Goal: Task Accomplishment & Management: Manage account settings

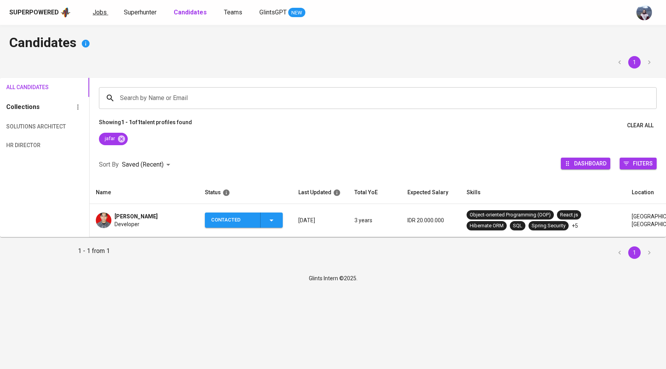
click at [103, 10] on span "Jobs" at bounding box center [100, 12] width 14 height 7
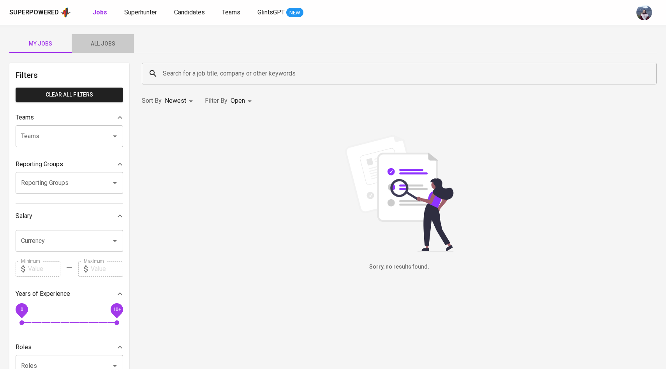
click at [110, 39] on span "All Jobs" at bounding box center [102, 44] width 53 height 10
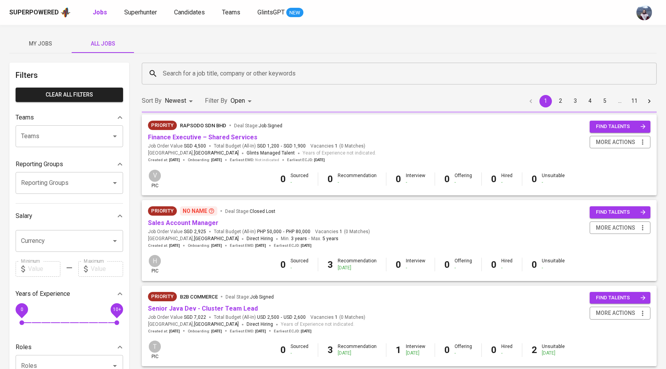
click at [206, 89] on div "Sort By Newest NEWEST Filter By Open OPEN 1 2 3 4 5 … 11" at bounding box center [399, 101] width 524 height 24
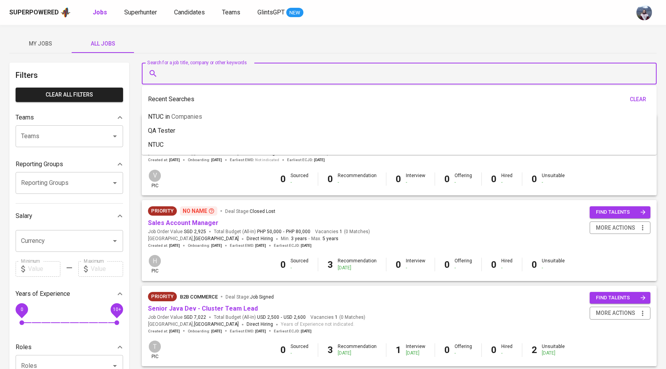
click at [213, 76] on input "Search for a job title, company or other keywords" at bounding box center [401, 73] width 480 height 15
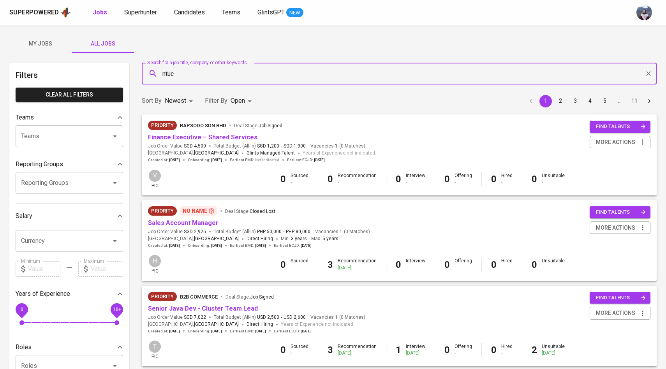
type input "ntuc"
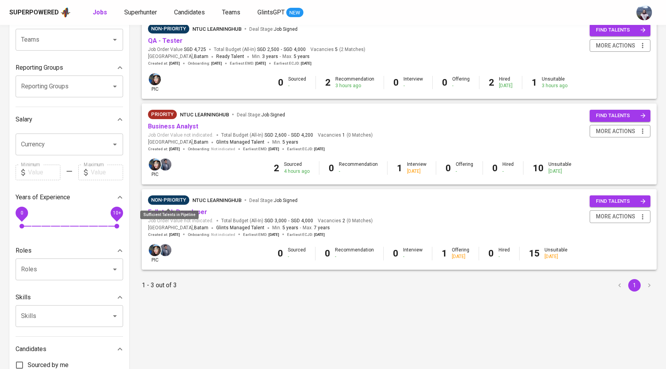
scroll to position [98, 0]
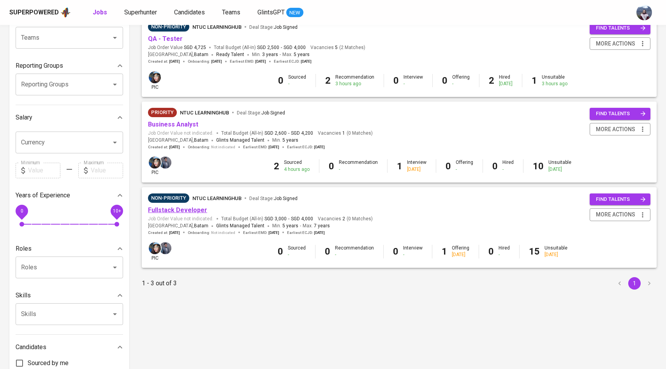
click at [162, 213] on link "Fullstack Developer" at bounding box center [177, 209] width 59 height 7
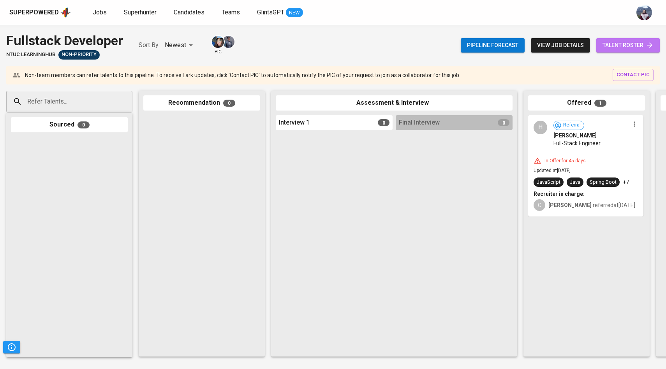
click at [631, 39] on link "talent roster" at bounding box center [627, 45] width 63 height 14
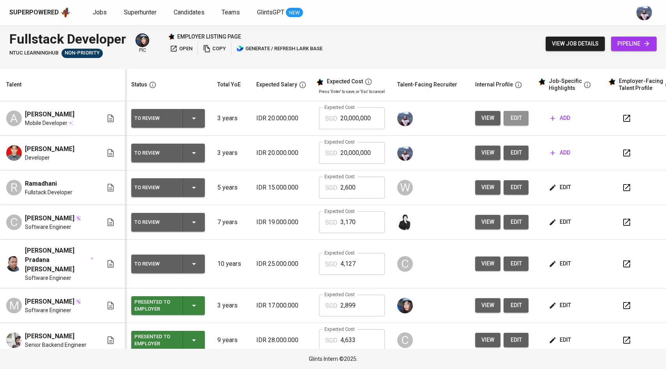
click at [510, 119] on span "edit" at bounding box center [516, 118] width 12 height 10
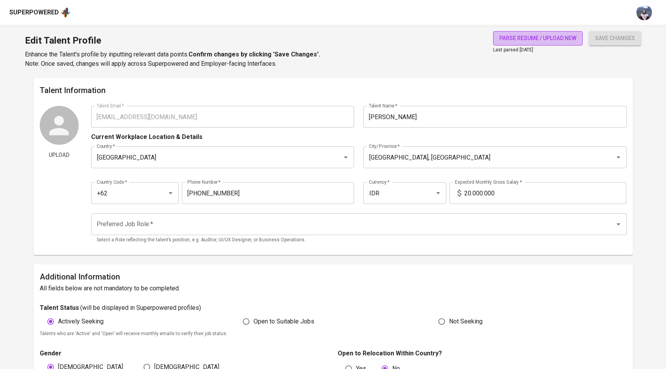
click at [550, 42] on span "parse resume / upload new" at bounding box center [537, 38] width 77 height 10
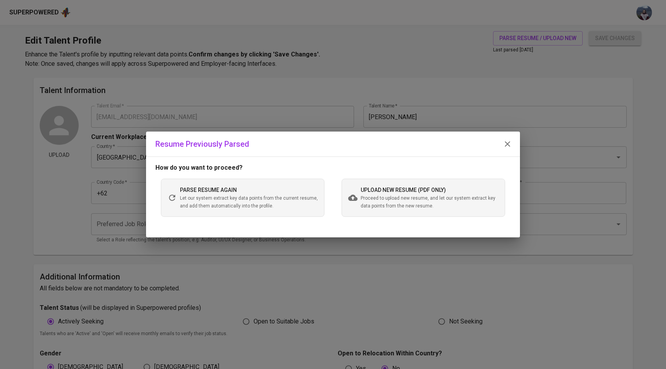
click at [366, 198] on span "Proceed to upload new resume, and let our system extract key data points from t…" at bounding box center [429, 203] width 138 height 16
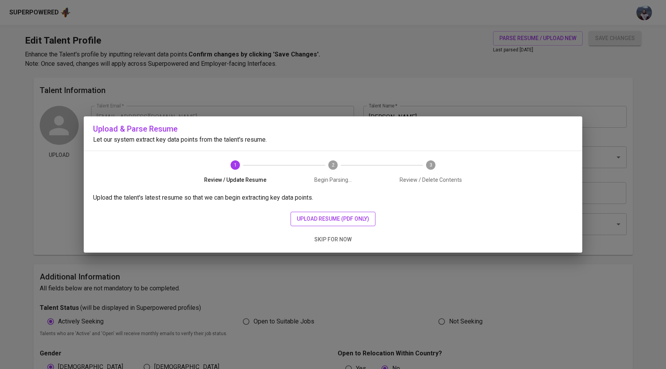
click at [345, 219] on span "upload resume (pdf only)" at bounding box center [333, 219] width 72 height 10
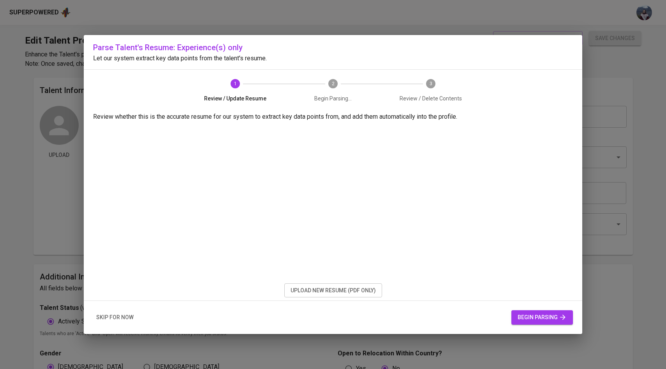
click at [546, 315] on span "begin parsing" at bounding box center [541, 318] width 49 height 10
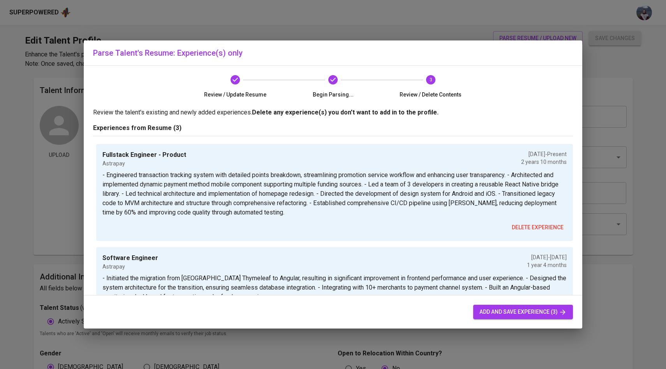
click at [546, 315] on span "add and save experience (3)" at bounding box center [522, 312] width 87 height 10
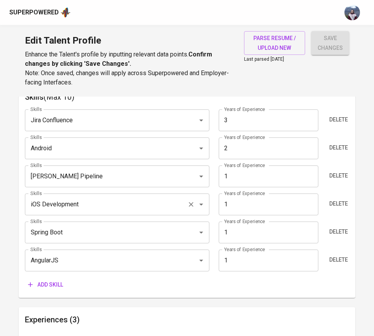
scroll to position [423, 0]
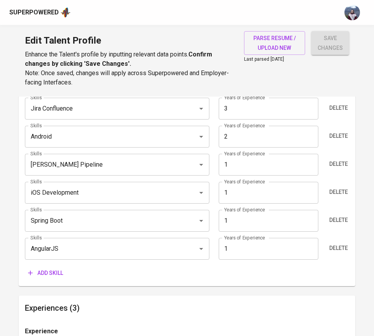
click at [231, 250] on input "1" at bounding box center [269, 249] width 100 height 22
type input "2"
click at [195, 272] on div "Add skill" at bounding box center [187, 273] width 324 height 14
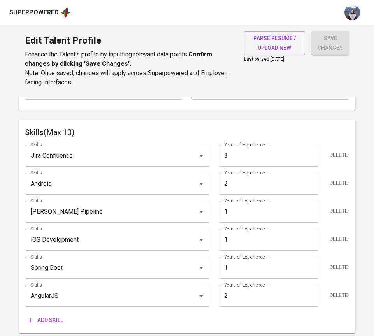
scroll to position [374, 0]
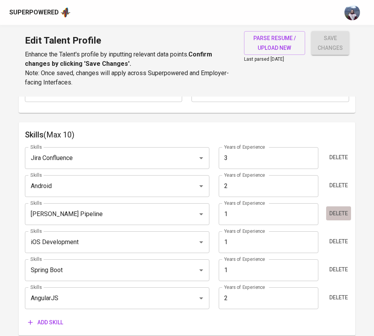
click at [334, 213] on span "Delete" at bounding box center [338, 214] width 19 height 10
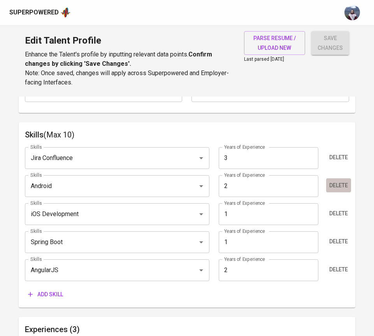
click at [334, 182] on span "Delete" at bounding box center [338, 186] width 19 height 10
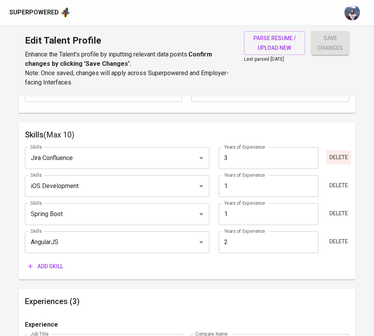
click at [335, 160] on span "Delete" at bounding box center [338, 158] width 19 height 10
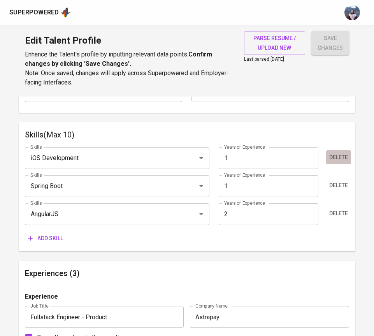
click at [335, 154] on span "Delete" at bounding box center [338, 158] width 19 height 10
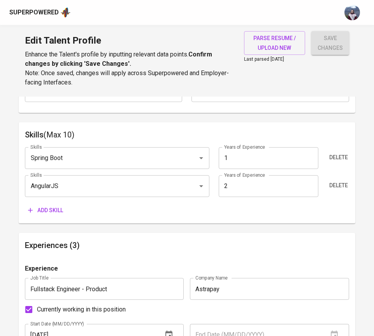
click at [60, 210] on span "Add skill" at bounding box center [45, 211] width 35 height 10
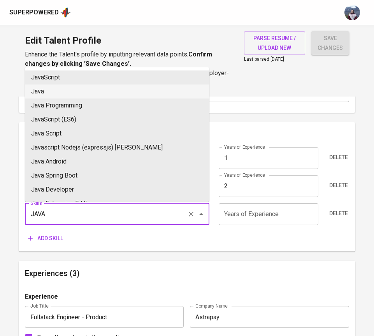
click at [62, 87] on li "Java" at bounding box center [117, 91] width 185 height 14
type input "Java"
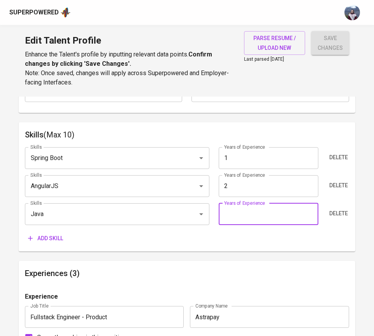
click at [255, 217] on input "number" at bounding box center [269, 214] width 100 height 22
type input "5"
click at [272, 255] on div "Talent Information Upload Talent Email   * amdnabil2001@gmail.com Talent Email …" at bounding box center [187, 314] width 337 height 1183
click at [55, 234] on span "Add skill" at bounding box center [45, 239] width 35 height 10
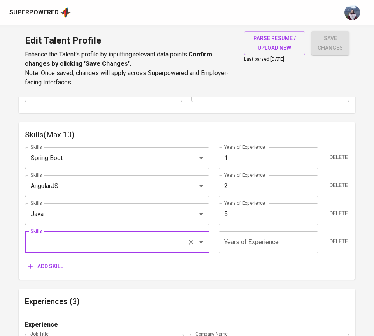
click at [240, 216] on input "5" at bounding box center [269, 214] width 100 height 22
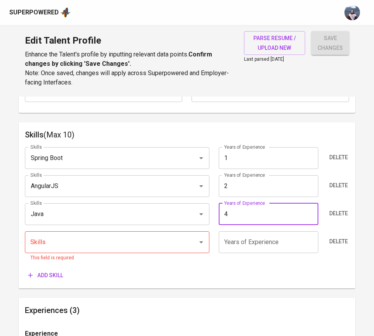
type input "4"
click at [213, 253] on div "Skills Skills This field is required" at bounding box center [119, 246] width 189 height 31
click at [172, 243] on input "Skills" at bounding box center [106, 242] width 156 height 15
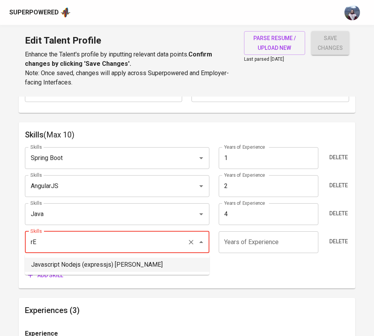
type input "r"
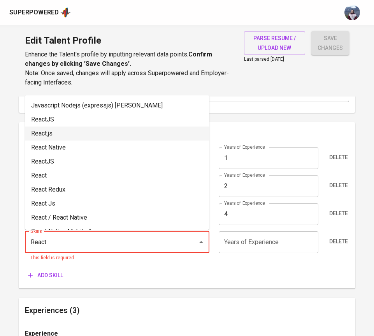
click at [178, 135] on li "React.js" at bounding box center [117, 134] width 185 height 14
type input "React.js"
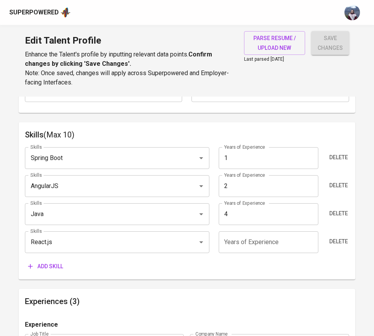
click at [58, 254] on div "Skills Spring Boot Skills Years of Experience 1 Years of Experience Delete Skil…" at bounding box center [187, 207] width 324 height 133
click at [55, 265] on span "Add skill" at bounding box center [45, 267] width 35 height 10
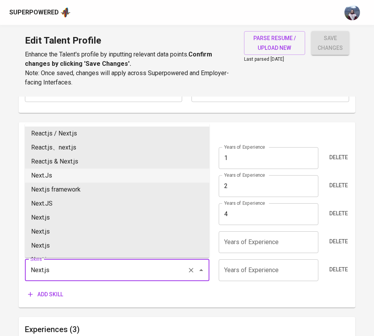
click at [69, 175] on li "Next.Js" at bounding box center [117, 176] width 185 height 14
type input "Next.Js"
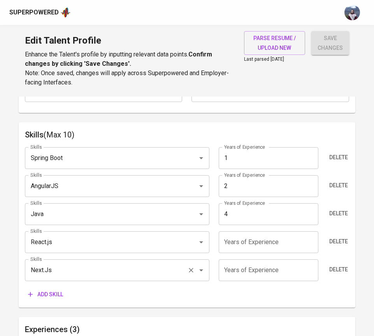
click at [73, 268] on input "Next.Js" at bounding box center [106, 270] width 156 height 15
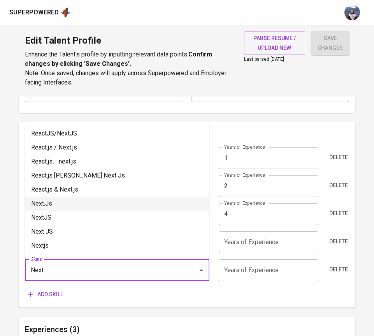
click at [69, 207] on li "Next.Js" at bounding box center [117, 204] width 185 height 14
type input "Next.Js"
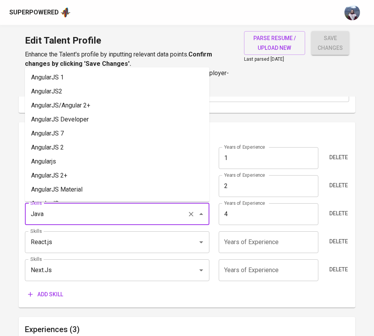
click at [69, 207] on input "Java" at bounding box center [106, 214] width 156 height 15
click at [95, 253] on div "Skills Spring Boot Skills Years of Experience 1 Years of Experience Delete Skil…" at bounding box center [187, 221] width 324 height 161
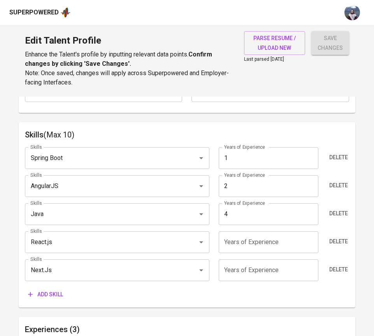
click at [232, 249] on input "number" at bounding box center [269, 242] width 100 height 22
type input "2"
click at [249, 267] on input "number" at bounding box center [269, 270] width 100 height 22
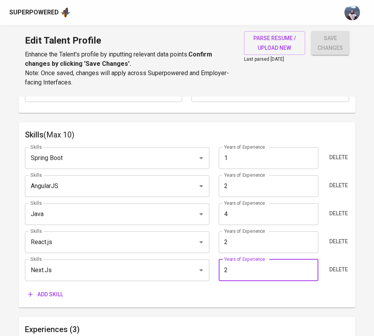
type input "2"
click at [214, 225] on div "Skills Spring Boot Skills Years of Experience 1 Years of Experience Delete Skil…" at bounding box center [187, 221] width 324 height 161
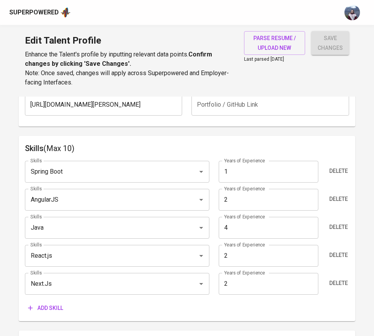
click at [263, 167] on input "1" at bounding box center [269, 172] width 100 height 22
type input "4"
click at [212, 187] on div "Skills Spring Boot Skills Years of Experience 4 Years of Experience Delete Skil…" at bounding box center [187, 235] width 324 height 161
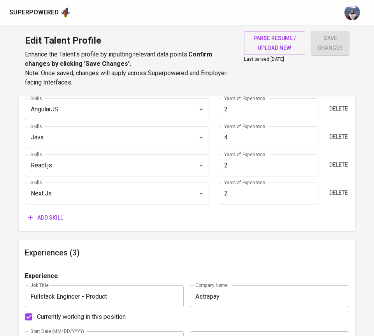
scroll to position [453, 0]
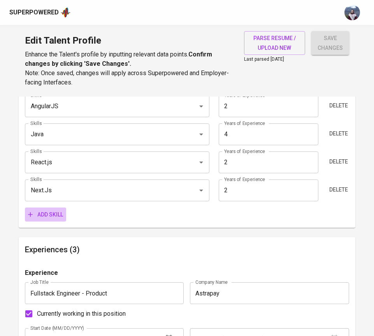
click at [56, 216] on span "Add skill" at bounding box center [45, 215] width 35 height 10
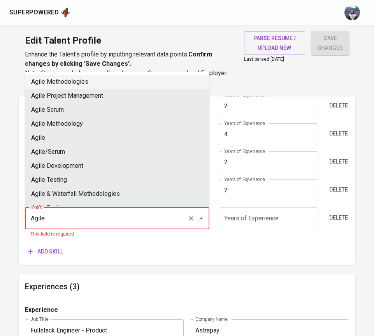
click at [139, 82] on li "Agile Methodologies" at bounding box center [117, 82] width 185 height 14
type input "Agile Methodologies"
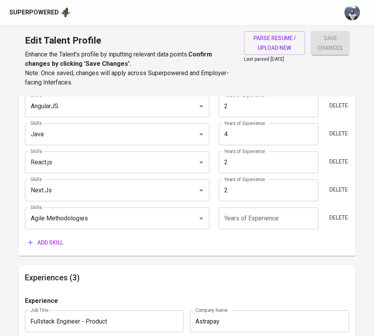
click at [277, 225] on input "number" at bounding box center [269, 218] width 100 height 22
type input "4"
click at [254, 250] on div "Skills (Max 10) Skills Spring Boot Skills Years of Experience 4 Years of Experi…" at bounding box center [187, 149] width 337 height 214
click at [63, 240] on span "Add skill" at bounding box center [45, 243] width 35 height 10
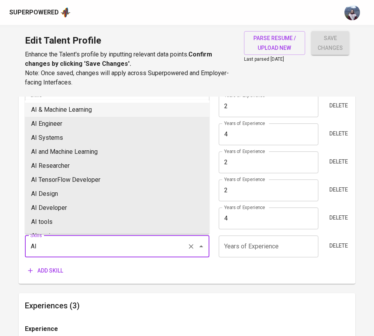
click at [73, 109] on li "AI & Machine Learning" at bounding box center [117, 110] width 185 height 14
type input "AI & Machine Learning"
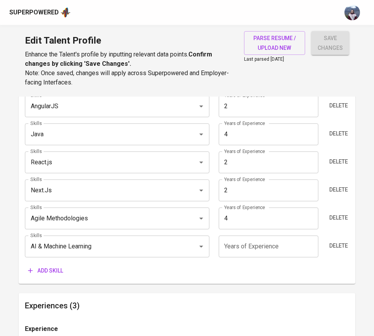
click at [250, 240] on input "number" at bounding box center [269, 246] width 100 height 22
type input "3"
click at [234, 261] on div "Skills Spring Boot Skills Years of Experience 4 Years of Experience Delete Skil…" at bounding box center [187, 169] width 324 height 217
click at [44, 269] on span "Add skill" at bounding box center [45, 271] width 35 height 10
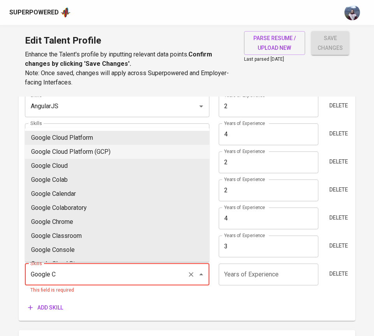
click at [124, 148] on li "Google Cloud Platform (GCP)" at bounding box center [117, 152] width 185 height 14
type input "Google Cloud Platform (GCP)"
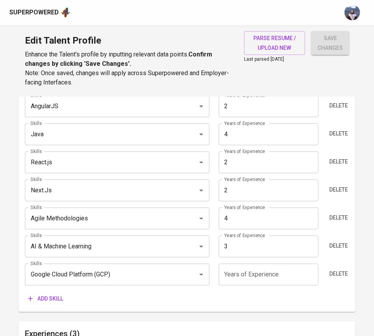
click at [244, 270] on input "number" at bounding box center [269, 275] width 100 height 22
type input "3"
click at [250, 292] on div "Add skill" at bounding box center [187, 299] width 324 height 14
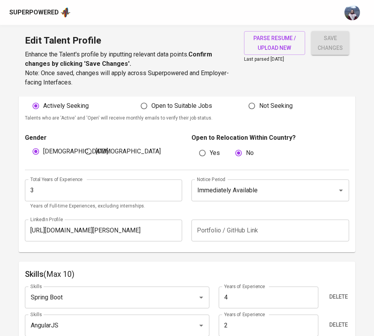
scroll to position [233, 0]
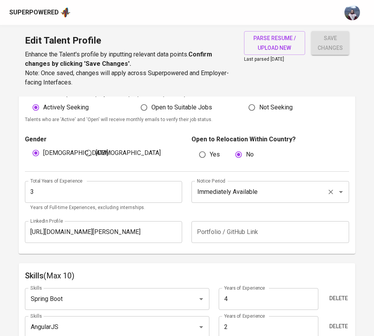
click at [288, 193] on input "Immediately Available" at bounding box center [259, 192] width 128 height 15
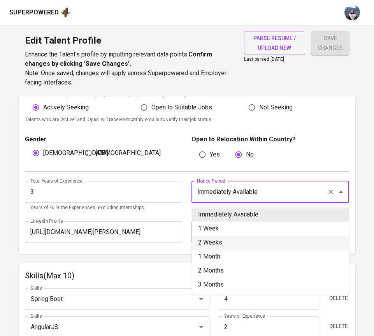
click at [262, 237] on li "2 Weeks" at bounding box center [270, 242] width 157 height 14
type input "2 Weeks"
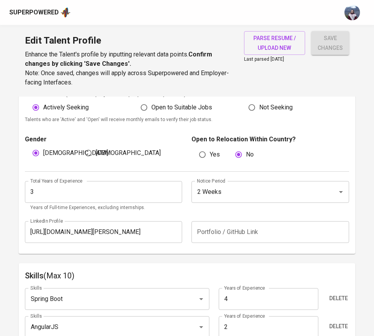
click at [286, 176] on div "Total Years of Experience 3 Total Years of Experience Years of Full-time Experi…" at bounding box center [187, 194] width 324 height 45
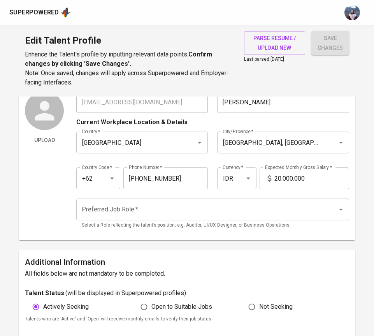
scroll to position [0, 0]
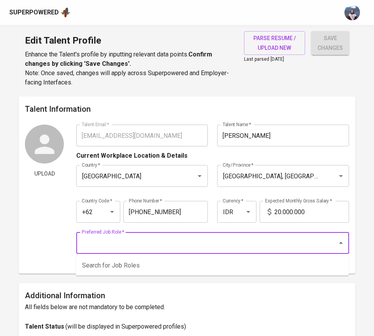
click at [260, 240] on input "Preferred Job Role   *" at bounding box center [202, 242] width 244 height 15
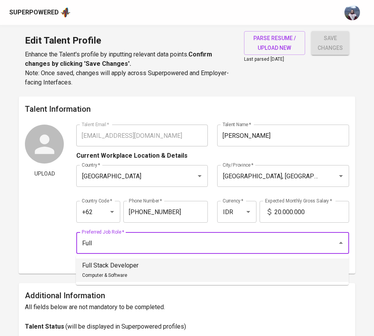
click at [252, 263] on li "Full Stack Developer Computer & Software" at bounding box center [212, 269] width 273 height 23
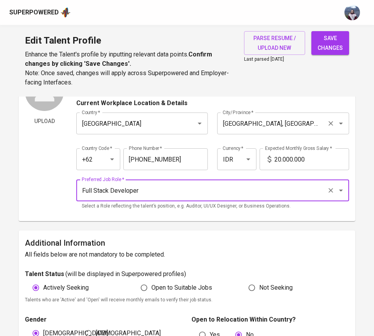
scroll to position [55, 0]
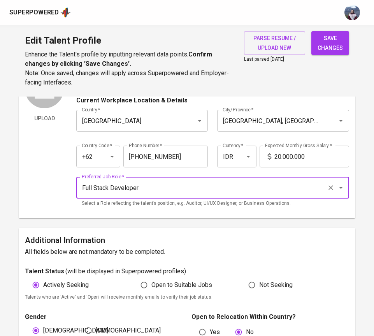
type input "Full Stack Developer"
click at [281, 155] on input "20.000.000" at bounding box center [311, 157] width 75 height 22
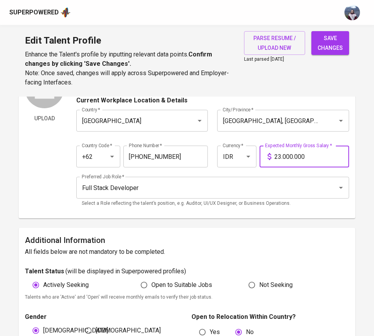
type input "23.000.000"
click at [303, 168] on div "Country Code   * +62 Country Code * Phone Number   * 856-7863-074 Phone Number …" at bounding box center [212, 154] width 273 height 36
click at [330, 39] on span "save changes" at bounding box center [330, 42] width 25 height 19
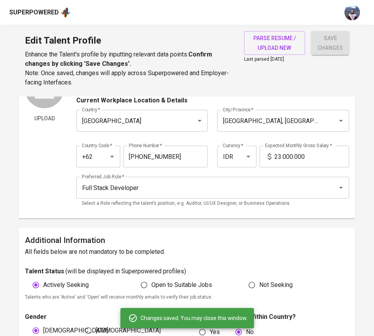
type input "Java"
type input "4"
type input "Agile Methodologies"
type input "Google Cloud Platform (GCP)"
type input "3"
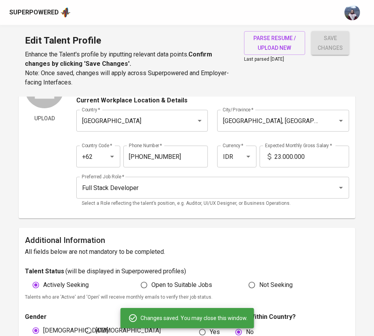
type input "AI & Machine Learning"
type input "3"
type input "React.js"
type input "2"
type input "AngularJS"
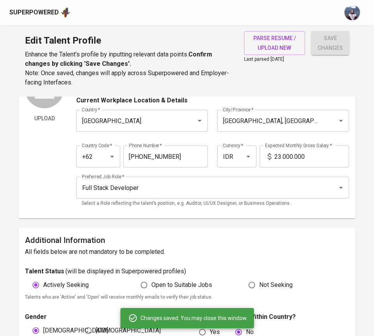
type input "2"
type input "Next.js"
type input "2"
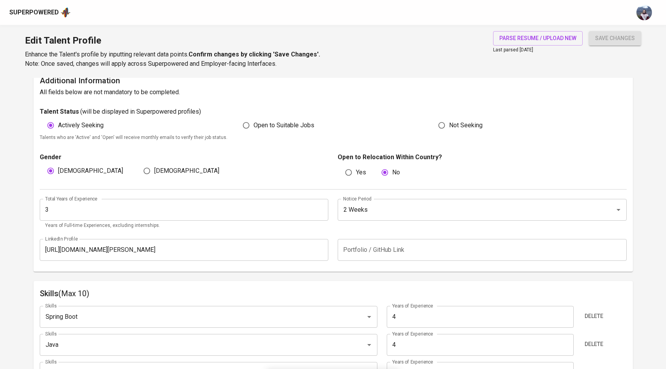
scroll to position [214, 0]
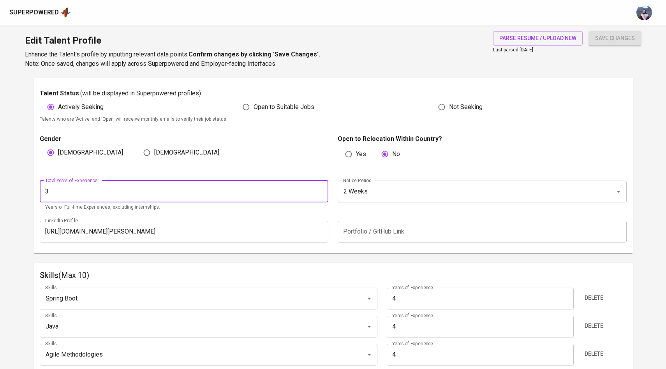
click at [190, 193] on input "3" at bounding box center [184, 192] width 289 height 22
type input "4"
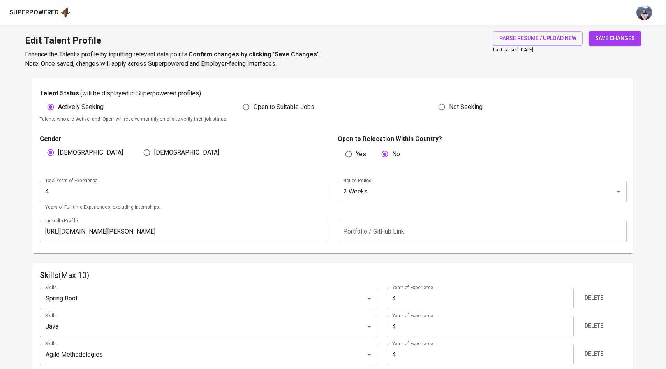
click at [246, 207] on p "Years of Full-time Experiences, excluding internships." at bounding box center [184, 208] width 278 height 8
click at [605, 36] on span "save changes" at bounding box center [615, 38] width 40 height 10
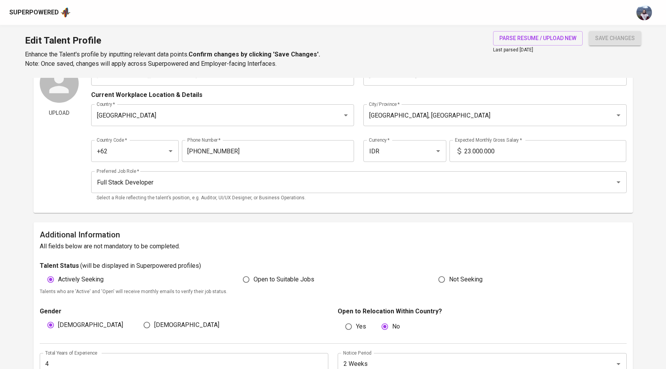
scroll to position [0, 0]
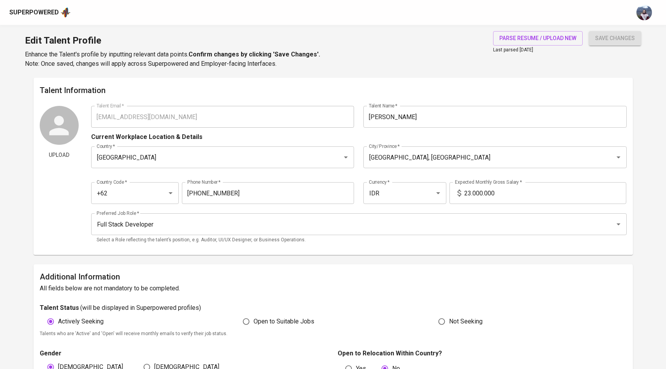
click at [470, 194] on input "23.000.000" at bounding box center [545, 193] width 162 height 22
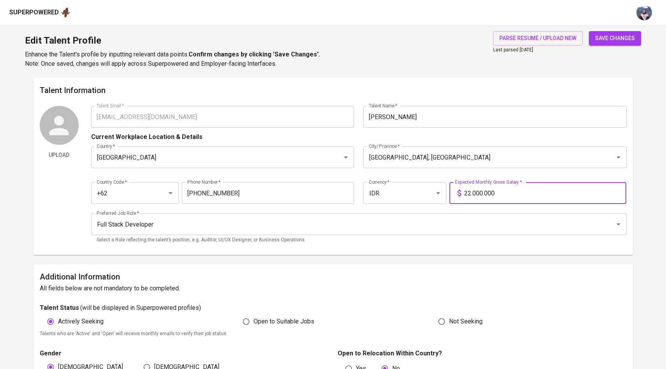
type input "22.000.000"
click at [614, 35] on span "save changes" at bounding box center [615, 38] width 40 height 10
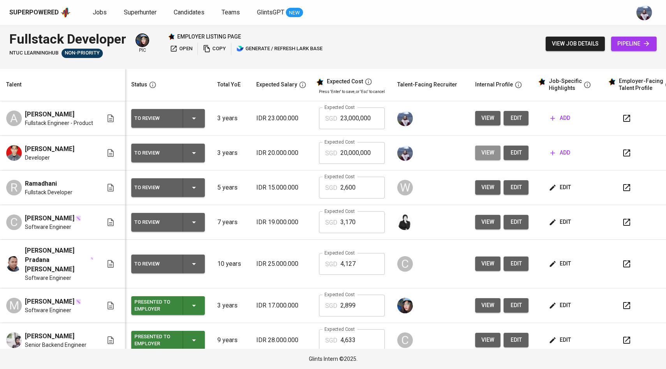
click at [482, 154] on span "view" at bounding box center [487, 153] width 13 height 10
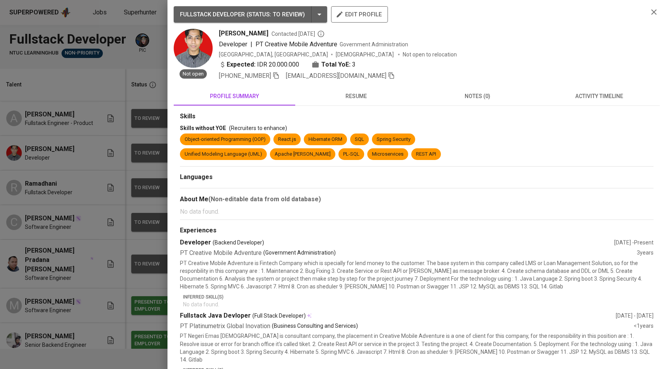
scroll to position [16, 0]
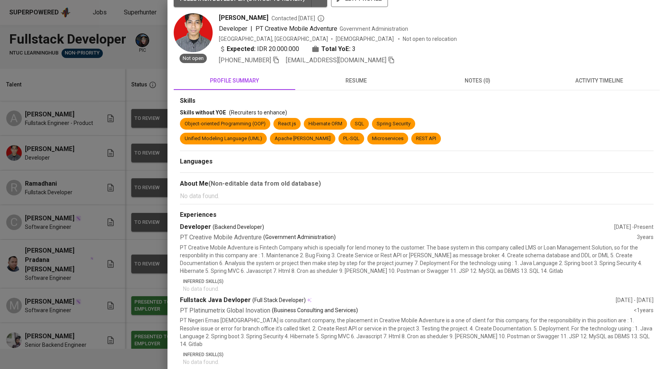
click at [51, 227] on div at bounding box center [333, 184] width 666 height 369
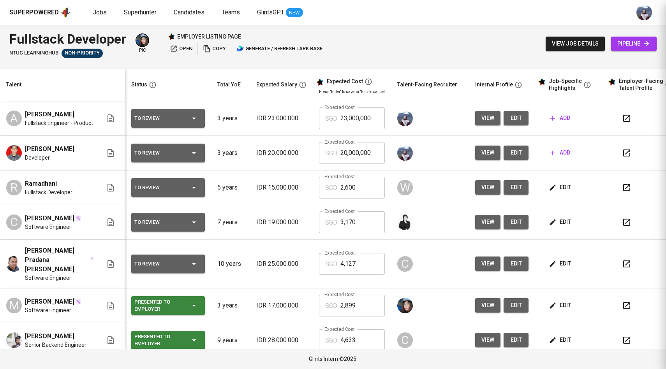
scroll to position [0, 0]
click at [481, 120] on span "view" at bounding box center [487, 118] width 13 height 10
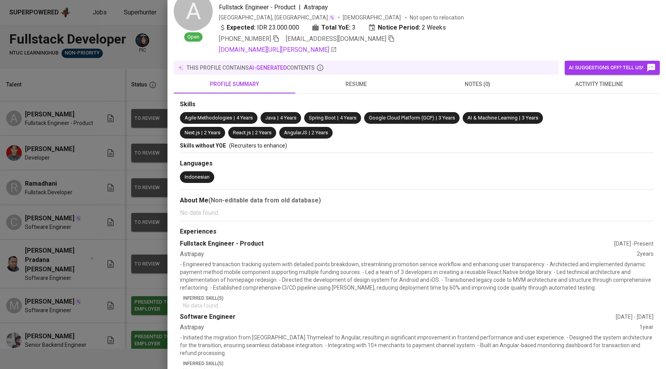
scroll to position [22, 0]
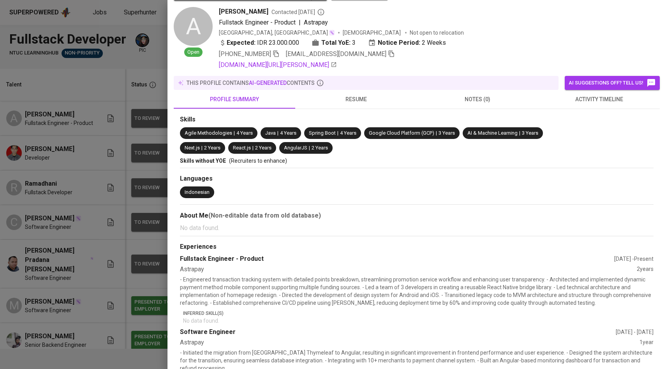
click at [123, 202] on div at bounding box center [333, 184] width 666 height 369
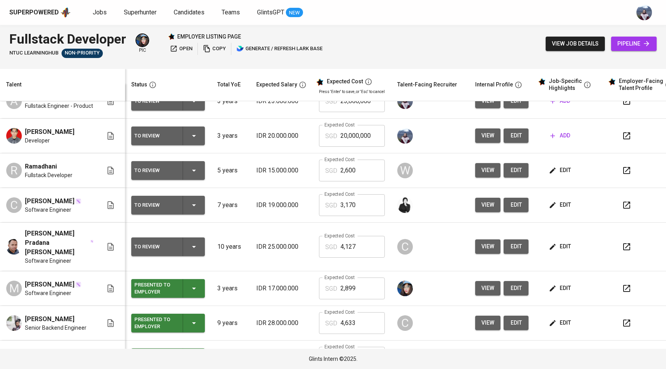
scroll to position [23, 0]
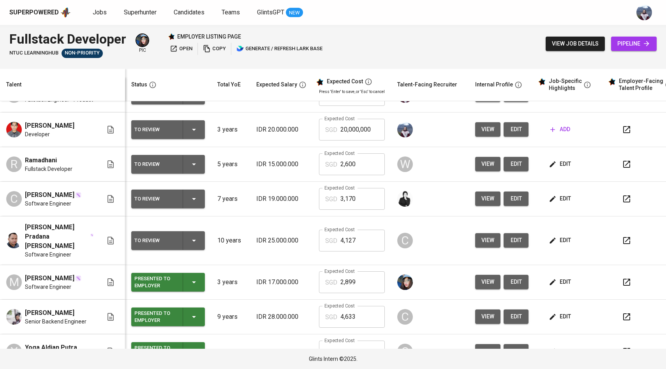
click at [475, 275] on button "view" at bounding box center [487, 282] width 25 height 14
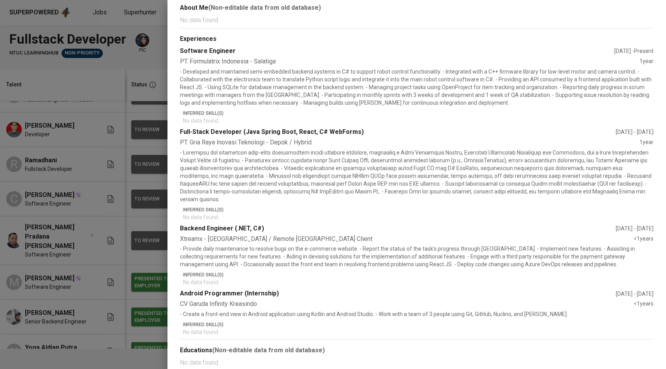
scroll to position [0, 0]
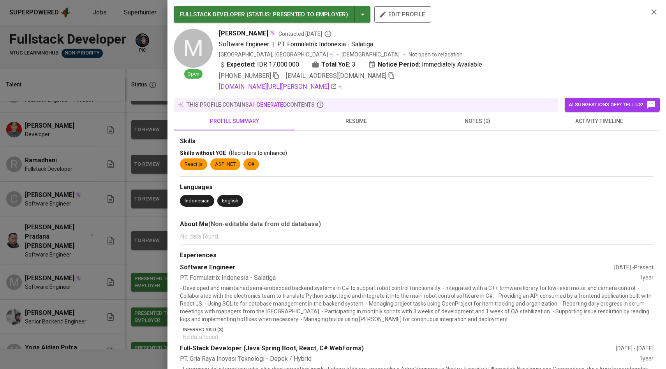
click at [143, 186] on div at bounding box center [333, 184] width 666 height 369
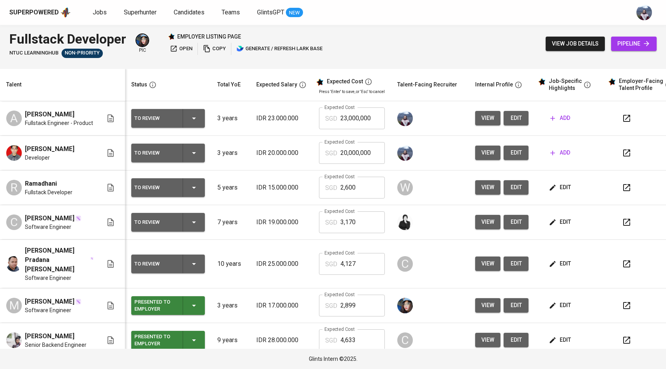
click at [550, 123] on span "add" at bounding box center [560, 118] width 20 height 10
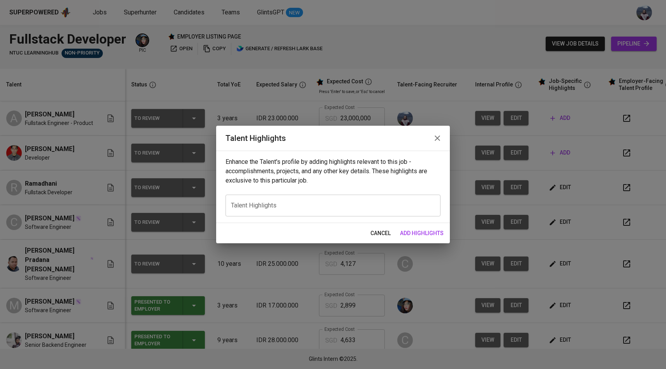
click at [431, 139] on button "button" at bounding box center [437, 138] width 19 height 19
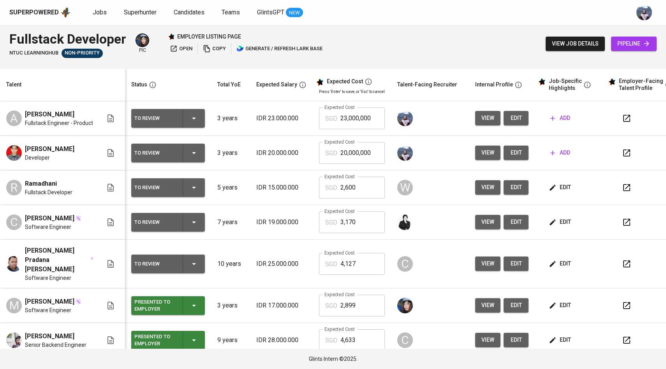
click at [169, 155] on div "To Review" at bounding box center [167, 153] width 67 height 19
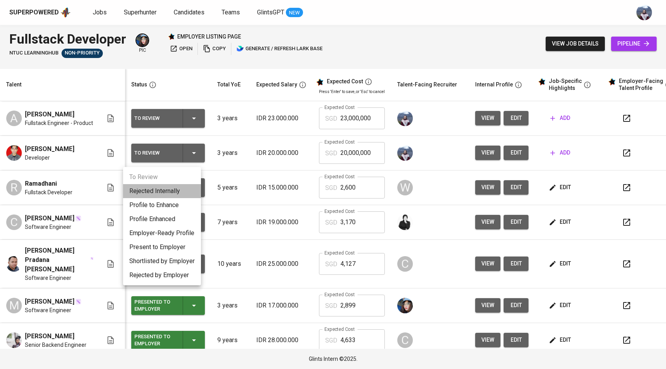
click at [166, 191] on li "Rejected Internally" at bounding box center [162, 191] width 78 height 14
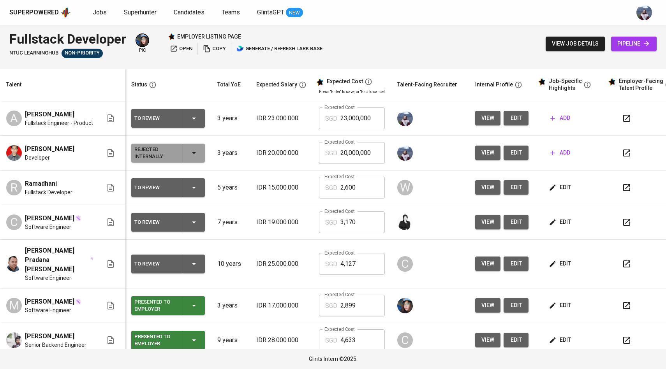
click at [551, 121] on span "add" at bounding box center [560, 118] width 20 height 10
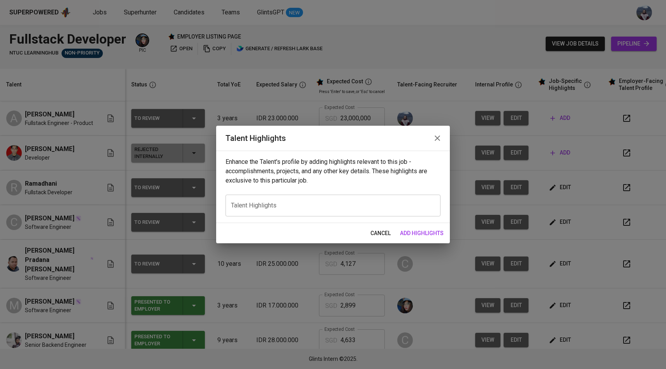
click at [351, 195] on div "x Talent Highlights" at bounding box center [332, 206] width 215 height 22
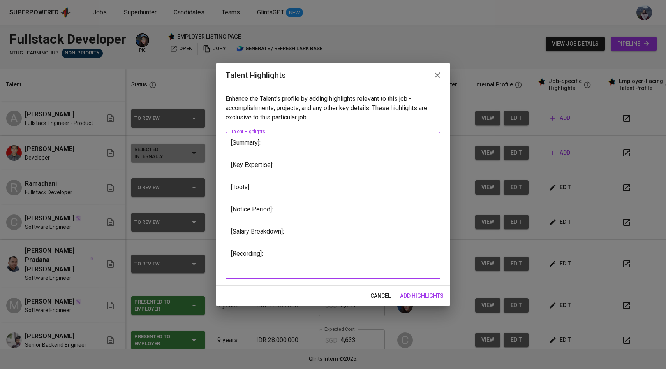
type textarea "[Summary]: [Key Expertise]: [Tools]: [Notice Period]: [Salary Breakdown]: [Reco…"
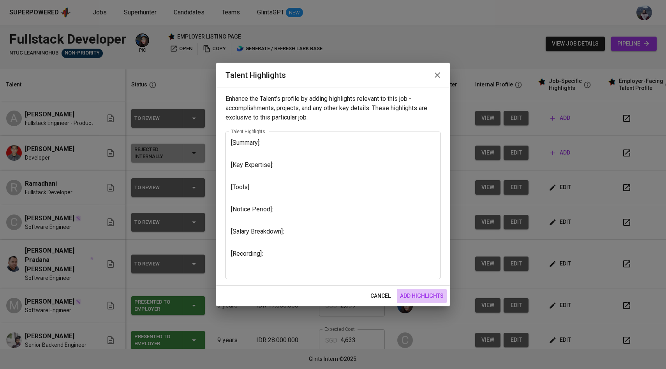
click at [417, 296] on span "add highlights" at bounding box center [422, 296] width 44 height 10
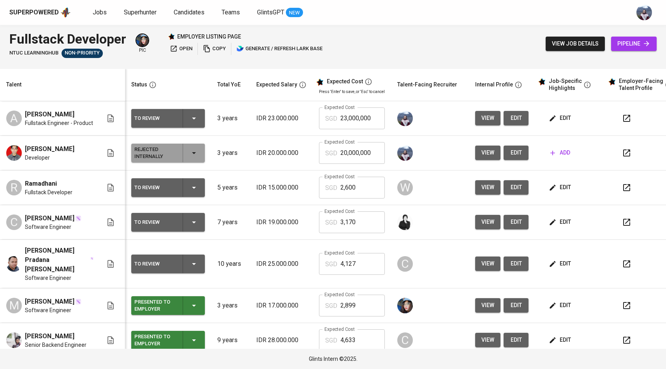
click at [548, 122] on icon "button" at bounding box center [552, 118] width 8 height 8
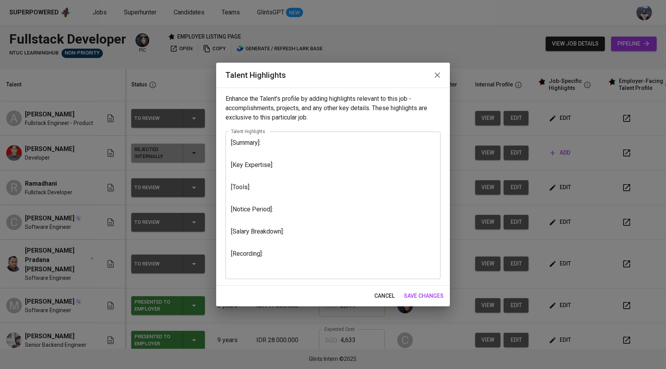
click at [295, 148] on textarea "[Summary]: [Key Expertise]: [Tools]: [Notice Period]: [Salary Breakdown]: [Reco…" at bounding box center [333, 205] width 204 height 133
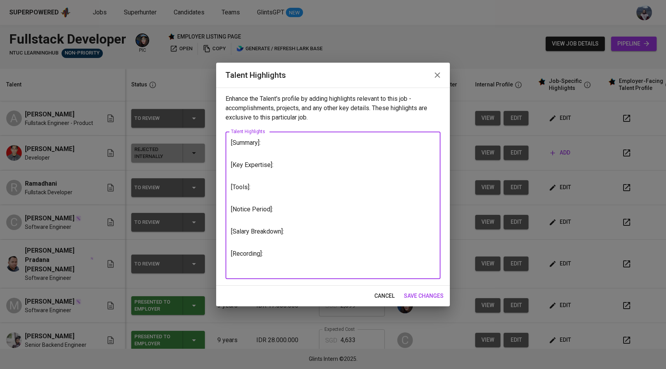
paste textarea "Dynamic and results-driven Software Engineer with 5 years of experience in mobi…"
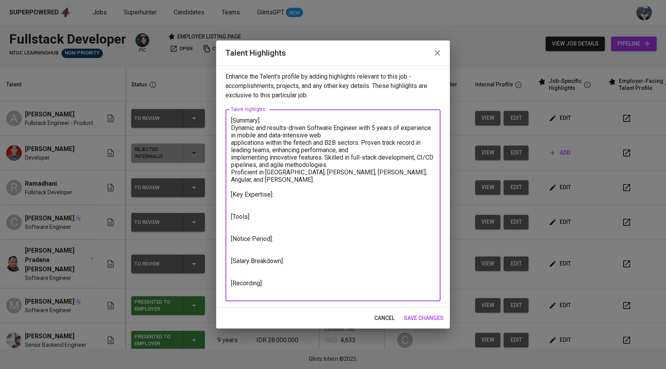
click at [233, 127] on textarea "[Summary]: Dynamic and results-driven Software Engineer with 5 years of experie…" at bounding box center [333, 206] width 204 height 178
click at [423, 130] on textarea "[Summary]: Ahmad Nabil is a dynamic and results-driven Software Engineer with 5…" at bounding box center [333, 206] width 204 height 178
click at [232, 142] on textarea "[Summary]: Ahmad Nabil is a dynamic and results-driven Software Engineer over 4…" at bounding box center [333, 206] width 204 height 178
click at [232, 152] on textarea "[Summary]: Ahmad Nabil is a dynamic and results-driven Software Engineer over 4…" at bounding box center [333, 206] width 204 height 178
click at [231, 157] on textarea "[Summary]: Ahmad Nabil is a dynamic and results-driven Software Engineer over 4…" at bounding box center [333, 206] width 204 height 178
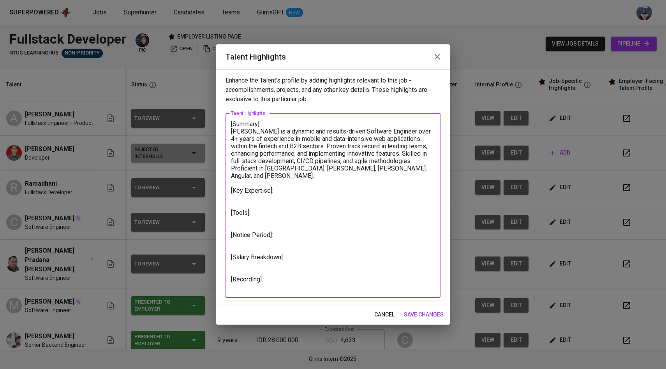
click at [388, 167] on textarea "[Summary]: Ahmad Nabil is a dynamic and results-driven Software Engineer over 4…" at bounding box center [333, 205] width 204 height 170
click at [383, 169] on textarea "[Summary]: Ahmad Nabil is a dynamic and results-driven Software Engineer over 4…" at bounding box center [333, 205] width 204 height 170
click at [254, 193] on textarea "[Summary]: Ahmad Nabil is a dynamic and results-driven Software Engineer over 4…" at bounding box center [333, 205] width 204 height 170
type textarea "[Summary]: Ahmad Nabil is a dynamic and results-driven Software Engineer over 4…"
click at [420, 312] on span "save changes" at bounding box center [424, 315] width 40 height 10
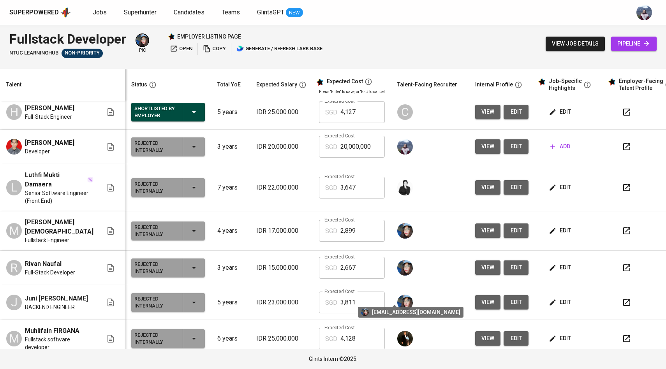
scroll to position [405, 0]
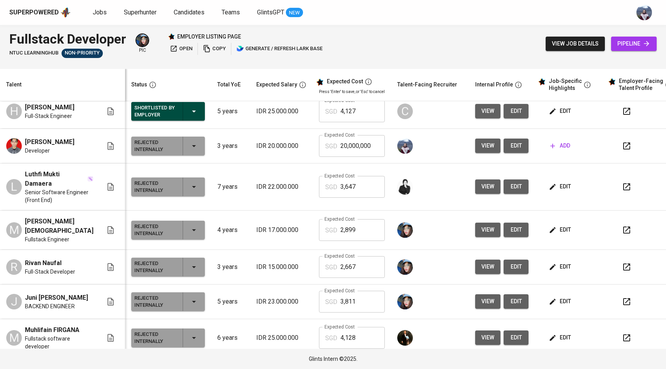
click at [550, 182] on span "edit" at bounding box center [560, 187] width 21 height 10
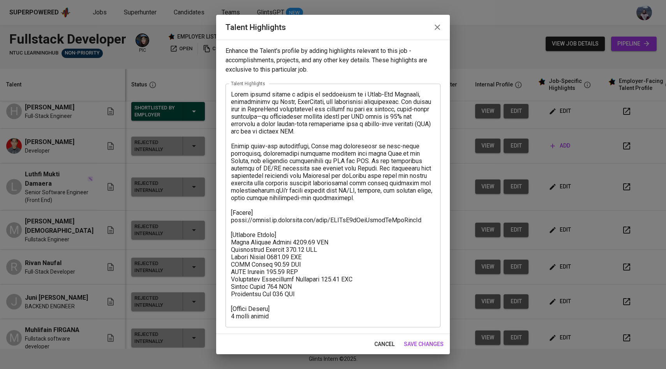
click at [415, 342] on span "save changes" at bounding box center [424, 344] width 40 height 10
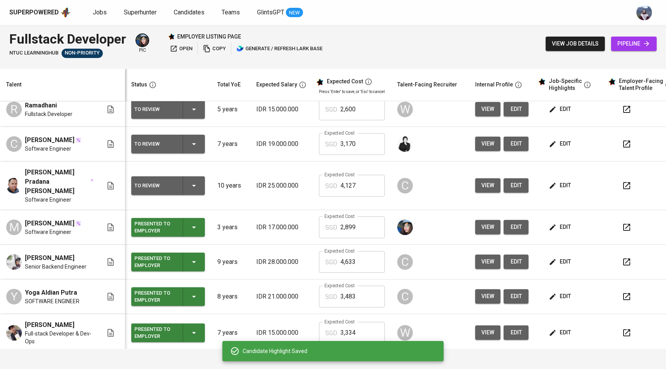
scroll to position [0, 0]
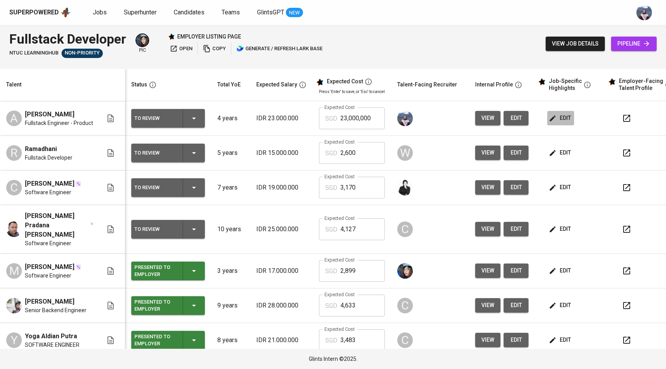
click at [548, 118] on icon "button" at bounding box center [552, 118] width 8 height 8
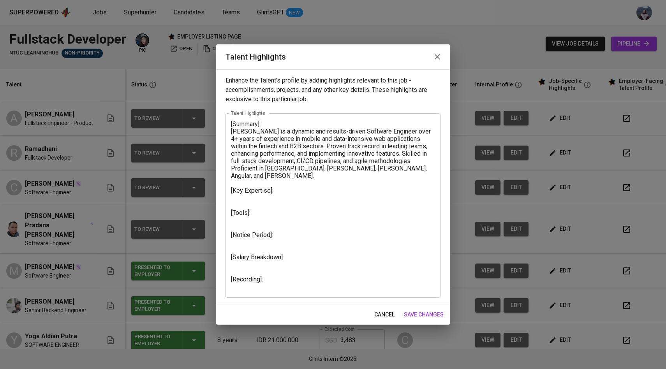
click at [239, 220] on textarea "[Summary]: Ahmad Nabil is a dynamic and results-driven Software Engineer over 4…" at bounding box center [333, 205] width 204 height 170
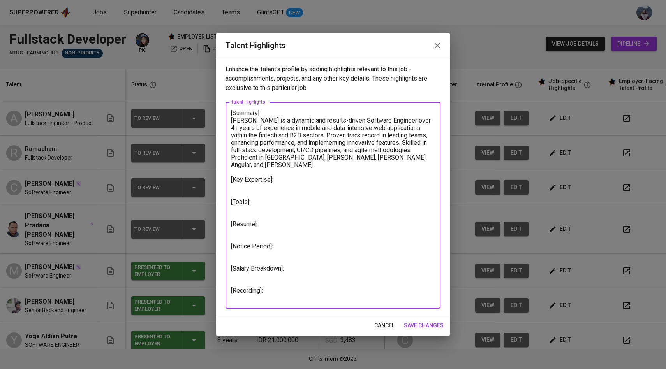
type textarea "[Summary]: Ahmad Nabil is a dynamic and results-driven Software Engineer over 4…"
click at [415, 329] on span "save changes" at bounding box center [424, 326] width 40 height 10
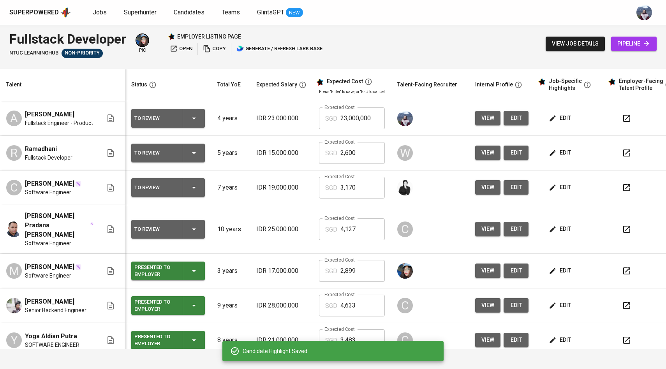
click at [548, 122] on icon "button" at bounding box center [552, 118] width 8 height 8
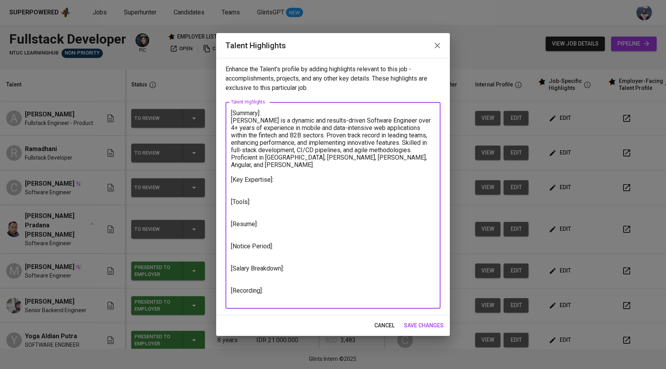
click at [235, 221] on textarea "[Summary]: Ahmad Nabil is a dynamic and results-driven Software Engineer over 4…" at bounding box center [333, 205] width 204 height 192
paste textarea "https://glints.sg.larksuite.com/file/DayPbWkcOoswrRxqd6Gl7fzNgvh?from=from_copy…"
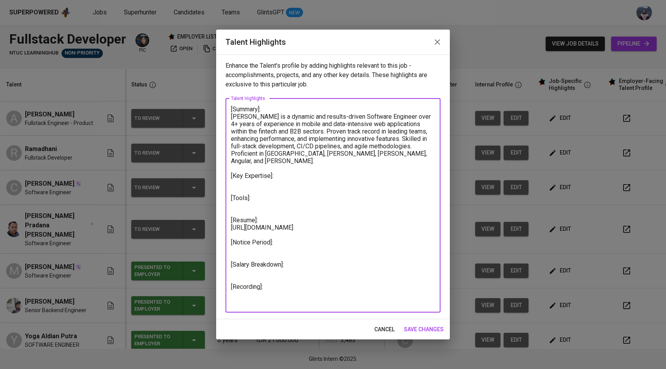
click at [323, 237] on textarea "[Summary]: Ahmad Nabil is a dynamic and results-driven Software Engineer over 4…" at bounding box center [333, 205] width 204 height 200
type textarea "[Summary]: Ahmad Nabil is a dynamic and results-driven Software Engineer over 4…"
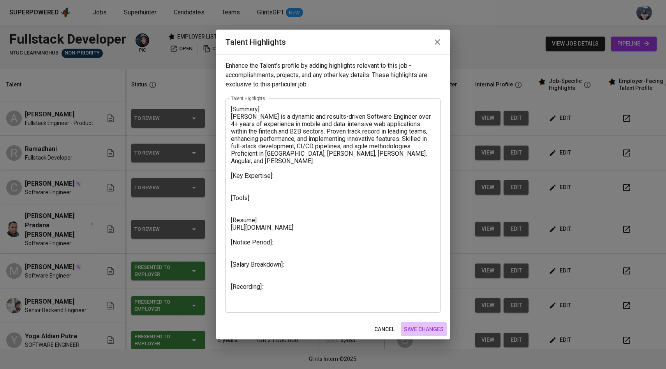
click at [413, 324] on button "save changes" at bounding box center [424, 329] width 46 height 14
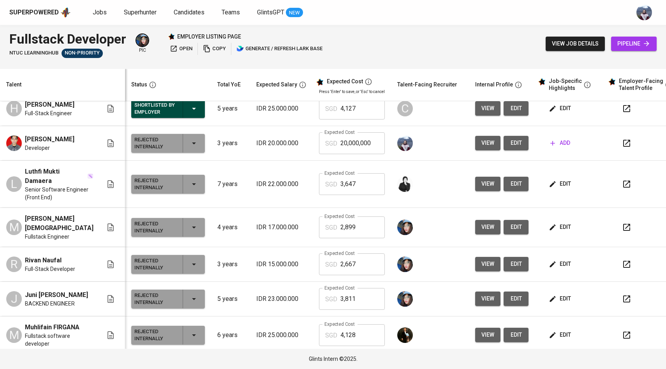
scroll to position [408, 0]
click at [551, 183] on span "edit" at bounding box center [560, 184] width 21 height 10
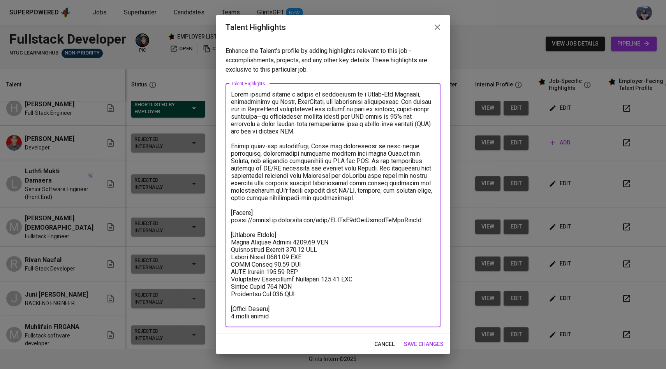
drag, startPoint x: 312, startPoint y: 297, endPoint x: 230, endPoint y: 241, distance: 98.8
click at [230, 241] on div "x Talent Highlights" at bounding box center [332, 206] width 215 height 244
click at [434, 341] on span "save changes" at bounding box center [424, 344] width 40 height 10
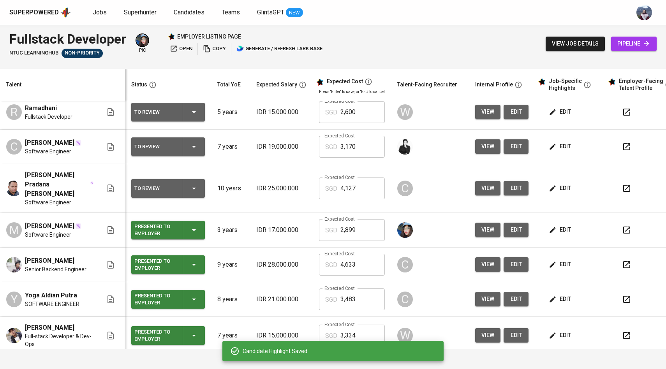
scroll to position [0, 0]
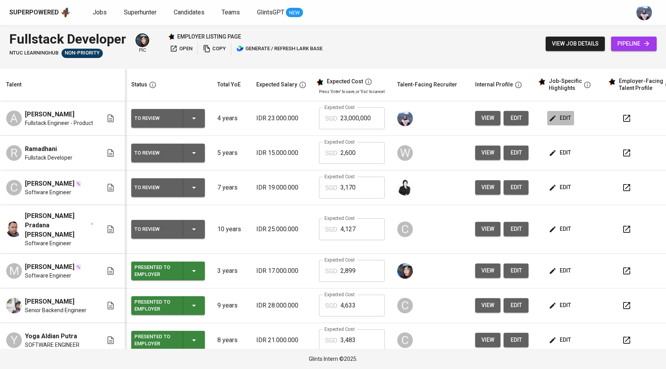
click at [550, 123] on span "edit" at bounding box center [560, 118] width 21 height 10
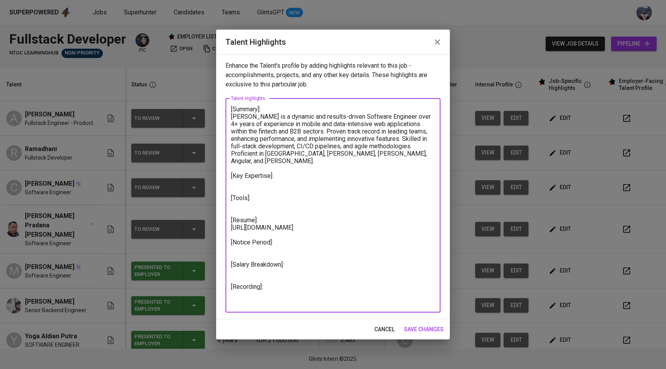
click at [235, 252] on textarea "[Summary]: Ahmad Nabil is a dynamic and results-driven Software Engineer over 4…" at bounding box center [333, 205] width 204 height 200
paste textarea "Total Monthly Salary 3647.26 SGD Recruitment Service 419.89 SGD Talent Salary 2…"
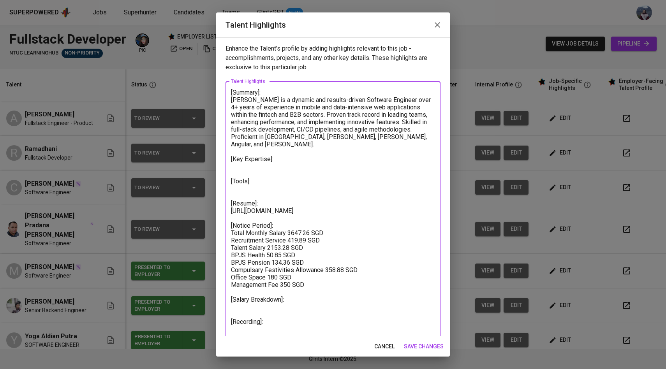
drag, startPoint x: 307, startPoint y: 286, endPoint x: 230, endPoint y: 234, distance: 92.7
click at [230, 234] on div "[Summary]: Ahmad Nabil is a dynamic and results-driven Software Engineer over 4…" at bounding box center [332, 214] width 215 height 266
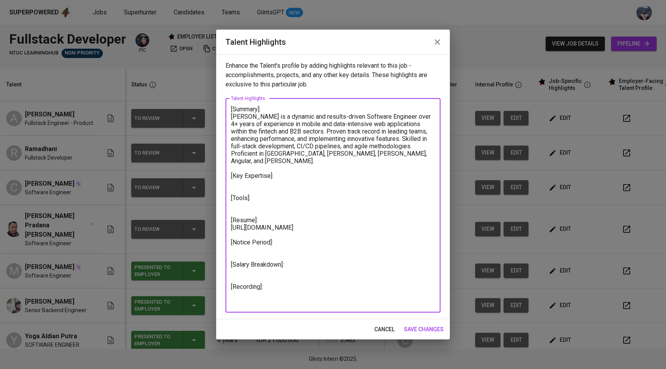
click at [234, 272] on textarea "[Summary]: Ahmad Nabil is a dynamic and results-driven Software Engineer over 4…" at bounding box center [333, 205] width 204 height 200
paste textarea "Total Monthly Salary 3647.26 SGD Recruitment Service 419.89 SGD Talent Salary 2…"
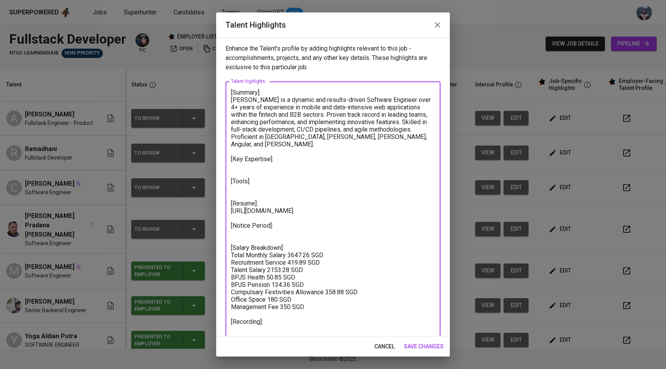
click at [248, 236] on textarea "[Summary]: Ahmad Nabil is a dynamic and results-driven Software Engineer over 4…" at bounding box center [333, 214] width 204 height 251
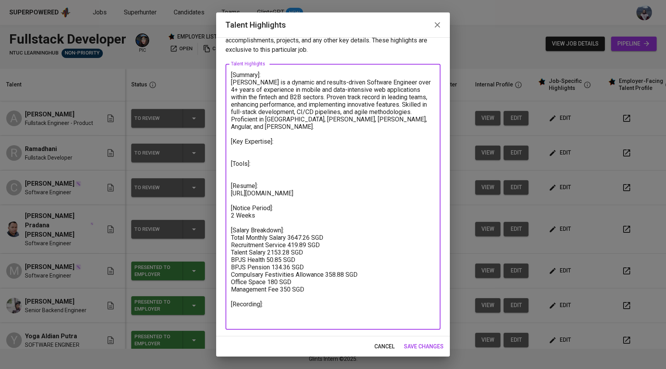
click at [268, 312] on textarea "[Summary]: Ahmad Nabil is a dynamic and results-driven Software Engineer over 4…" at bounding box center [333, 196] width 204 height 251
paste textarea "https://glints.sg.larksuite.com/minutes/obsgrwn2odvd22ignjr3axj7?from=from_copy…"
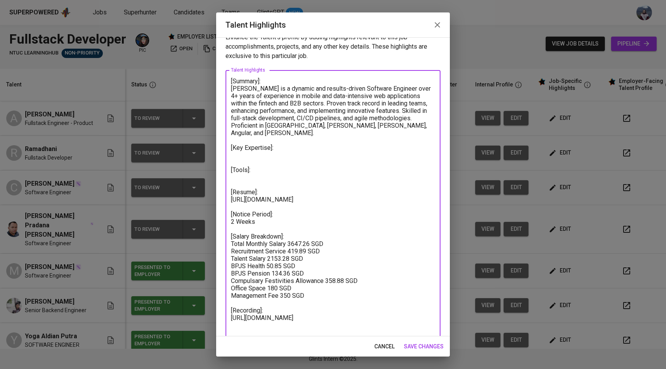
scroll to position [25, 0]
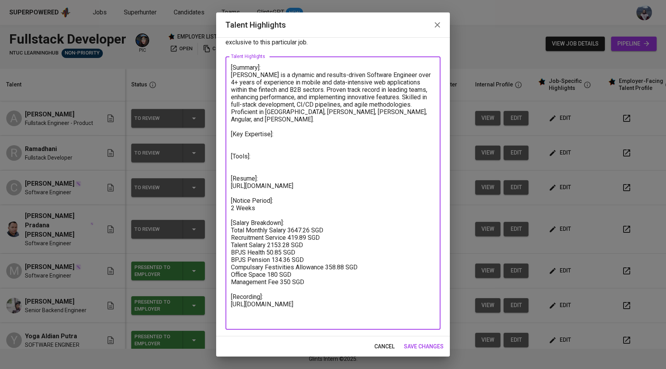
click at [247, 160] on textarea "[Summary]: Ahmad Nabil is a dynamic and results-driven Software Engineer over 4…" at bounding box center [333, 193] width 204 height 259
click at [244, 157] on textarea "[Summary]: Ahmad Nabil is a dynamic and results-driven Software Engineer over 4…" at bounding box center [333, 193] width 204 height 259
click at [250, 139] on textarea "[Summary]: Ahmad Nabil is a dynamic and results-driven Software Engineer over 4…" at bounding box center [333, 193] width 204 height 259
paste textarea ""- fullstack engineer + product: not only focus on bulding the system but also …"
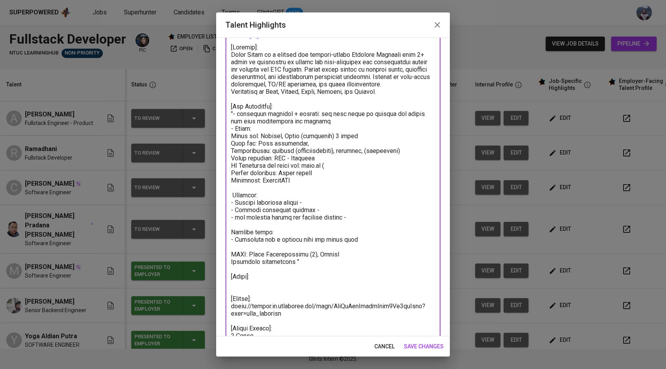
scroll to position [44, 0]
click at [236, 112] on textarea at bounding box center [333, 247] width 204 height 407
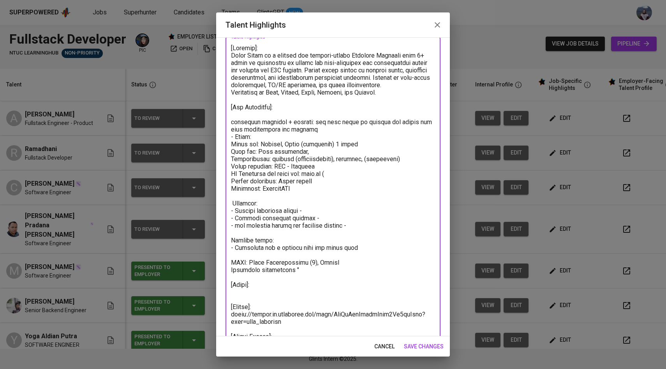
click at [406, 78] on textarea at bounding box center [333, 251] width 204 height 414
click at [399, 95] on textarea at bounding box center [333, 251] width 204 height 414
click at [268, 112] on textarea at bounding box center [333, 251] width 204 height 414
click at [278, 137] on textarea at bounding box center [333, 251] width 204 height 414
drag, startPoint x: 298, startPoint y: 188, endPoint x: 230, endPoint y: 123, distance: 93.9
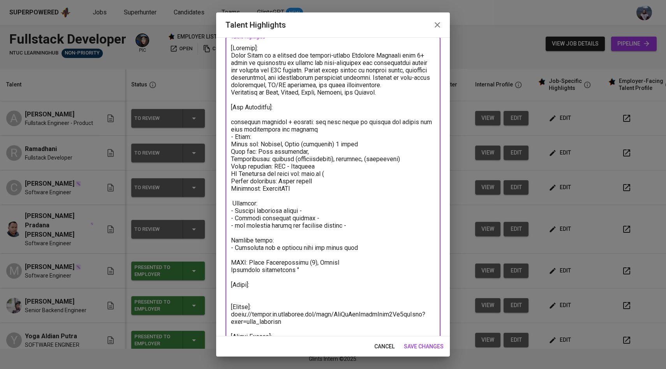
click at [230, 123] on div "x Talent Highlights" at bounding box center [332, 251] width 215 height 429
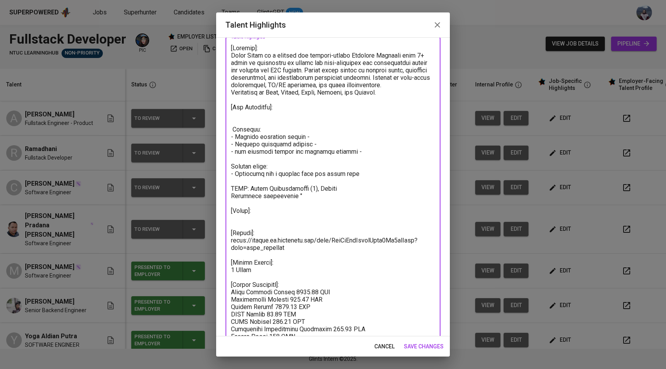
paste textarea "✅"
click at [303, 116] on textarea at bounding box center [333, 214] width 204 height 340
click at [318, 116] on textarea at bounding box center [333, 214] width 204 height 340
click at [367, 115] on textarea at bounding box center [333, 214] width 204 height 340
click at [371, 116] on textarea at bounding box center [333, 214] width 204 height 340
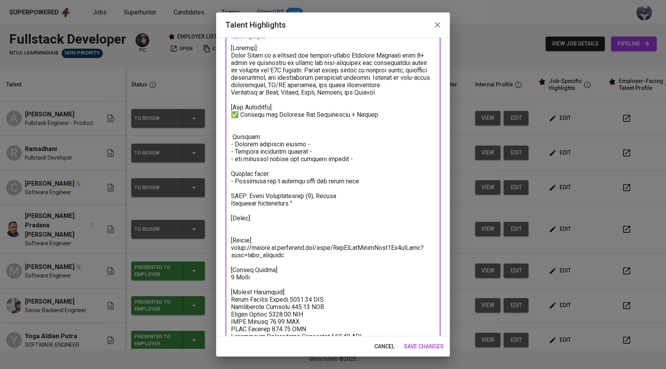
paste textarea "✅"
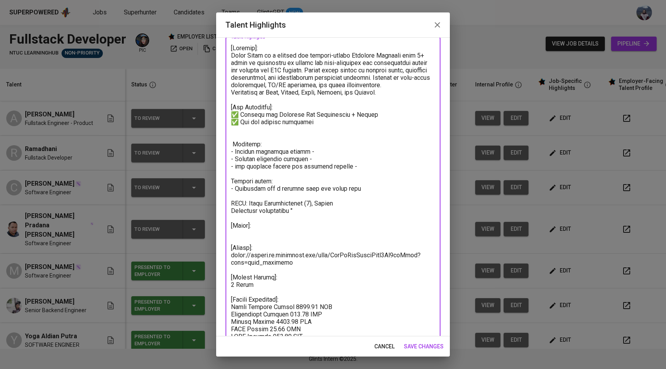
paste textarea "✅"
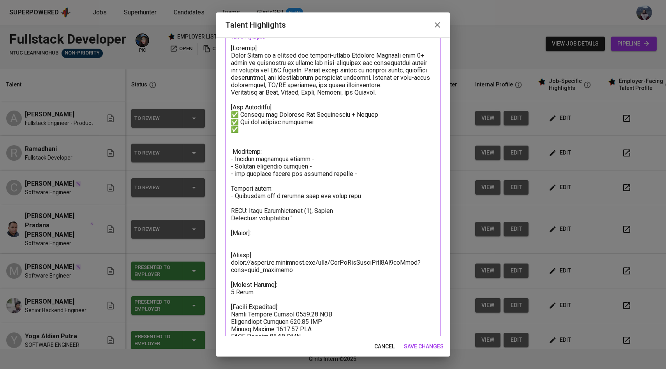
paste textarea "✅"
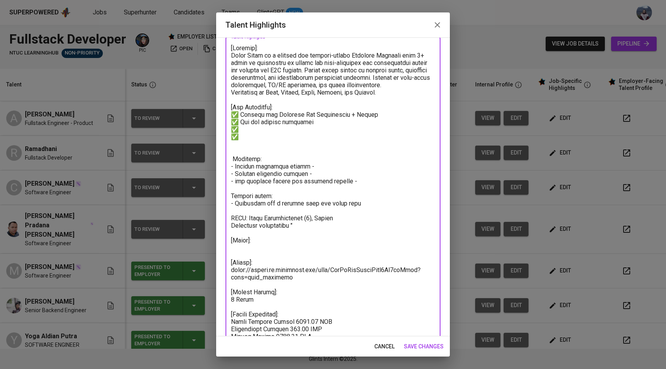
paste textarea "✅"
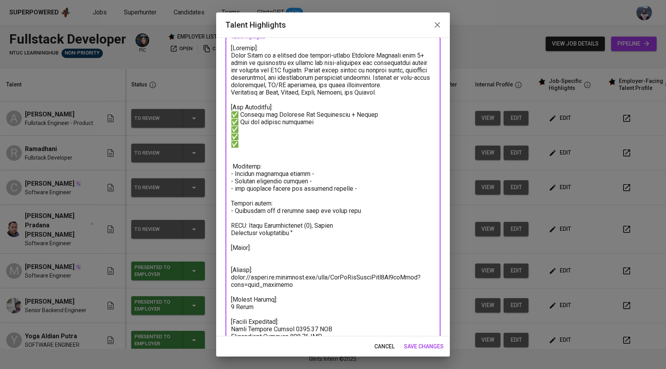
paste textarea "✅"
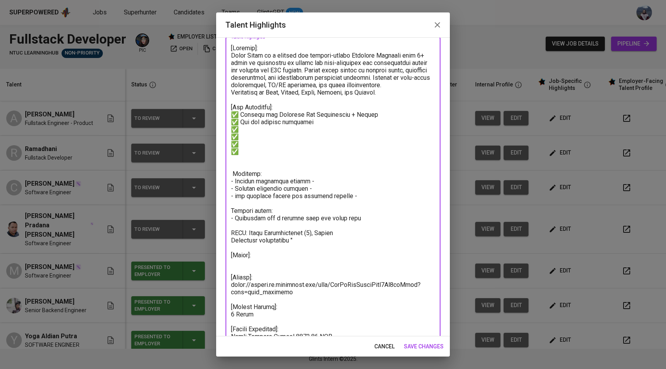
paste textarea "✅"
click at [343, 127] on textarea at bounding box center [333, 236] width 204 height 385
click at [321, 125] on textarea at bounding box center [333, 236] width 204 height 385
paste textarea "from ideation to deployment and maintenance"
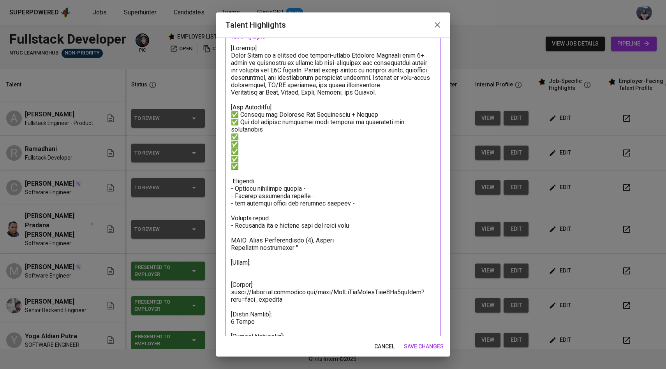
click at [285, 132] on textarea at bounding box center [333, 240] width 204 height 392
click at [283, 132] on textarea at bounding box center [333, 240] width 204 height 392
click at [263, 132] on textarea at bounding box center [333, 240] width 204 height 392
click at [253, 135] on textarea at bounding box center [333, 240] width 204 height 392
paste textarea "Design scalable architecture and ensure seamless integration with APIs and data…"
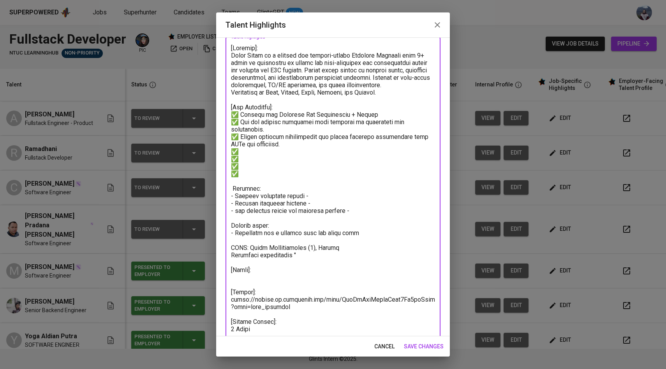
click at [280, 151] on textarea at bounding box center [333, 243] width 204 height 399
click at [380, 115] on textarea at bounding box center [333, 243] width 204 height 399
click at [263, 151] on textarea at bounding box center [333, 243] width 204 height 399
paste textarea "Monitor application performance, bugs, and user behavior analytics."
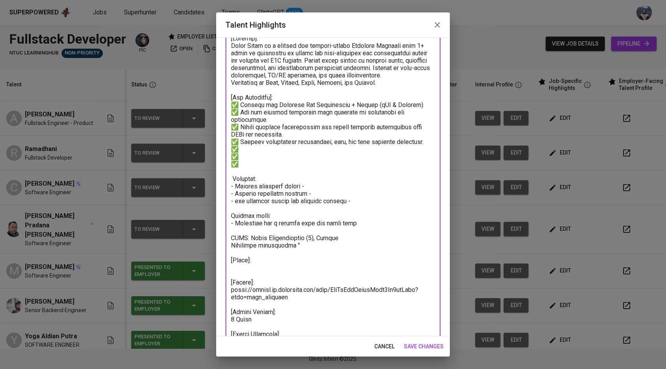
scroll to position [43, 0]
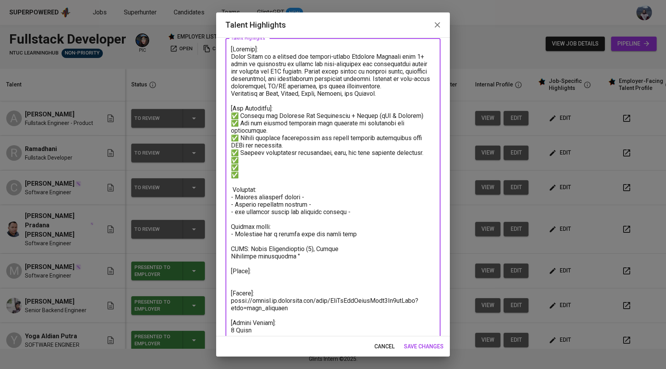
click at [286, 163] on textarea at bounding box center [333, 245] width 204 height 399
drag, startPoint x: 241, startPoint y: 177, endPoint x: 230, endPoint y: 169, distance: 13.9
click at [230, 169] on div "x Talent Highlights" at bounding box center [332, 245] width 215 height 414
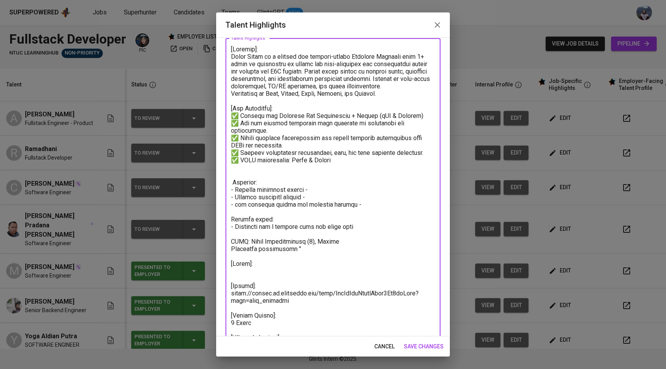
click at [346, 161] on textarea at bounding box center [333, 242] width 204 height 392
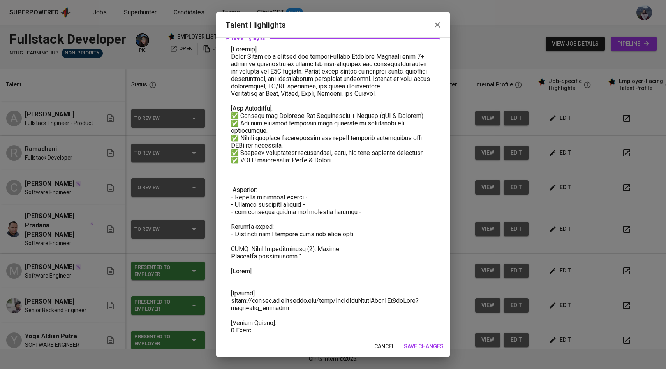
drag, startPoint x: 236, startPoint y: 159, endPoint x: 231, endPoint y: 159, distance: 5.4
click at [231, 159] on textarea at bounding box center [333, 245] width 204 height 399
click at [236, 169] on textarea at bounding box center [333, 245] width 204 height 399
paste textarea "✅"
type textarea "[Summary]: Ahmad Nabil is a dynamic and results-driven Software Engineer over 4…"
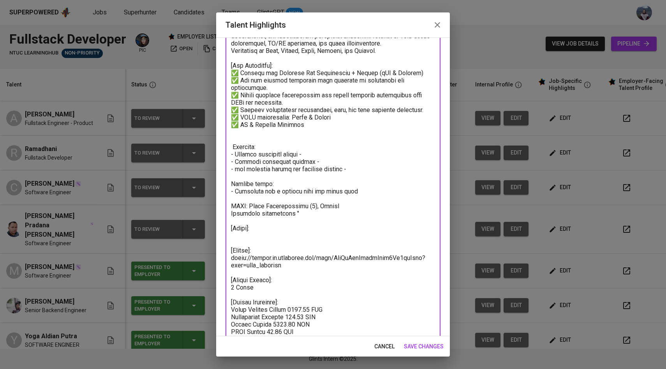
scroll to position [86, 0]
click at [260, 139] on textarea at bounding box center [333, 201] width 204 height 399
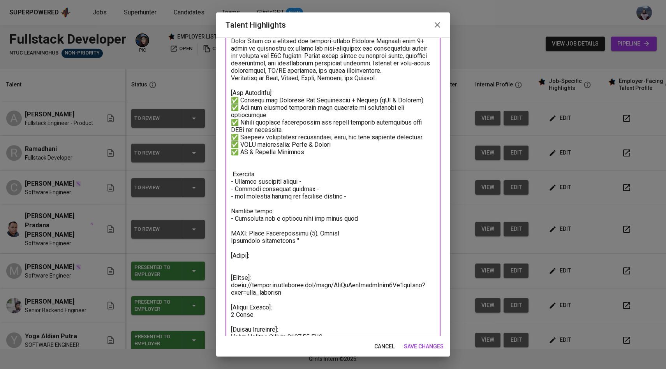
click at [257, 172] on textarea at bounding box center [333, 229] width 204 height 399
click at [234, 174] on textarea at bounding box center [333, 229] width 204 height 399
click at [318, 183] on textarea at bounding box center [333, 229] width 204 height 399
click at [284, 181] on textarea at bounding box center [333, 229] width 204 height 399
click at [289, 181] on textarea at bounding box center [333, 229] width 204 height 399
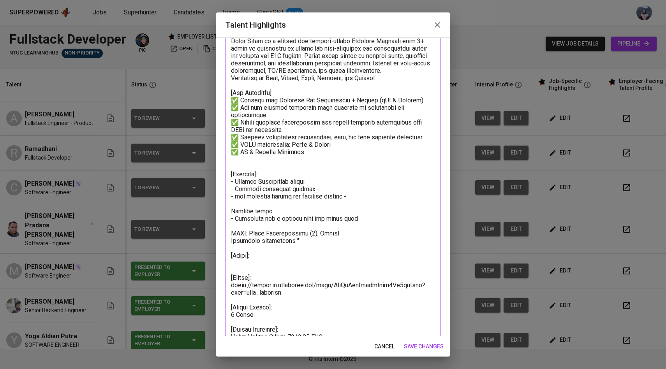
click at [277, 189] on textarea at bounding box center [333, 229] width 204 height 399
click at [315, 187] on textarea at bounding box center [333, 229] width 204 height 399
click at [236, 197] on textarea at bounding box center [333, 229] width 204 height 399
click at [355, 195] on textarea at bounding box center [333, 229] width 204 height 399
click at [233, 174] on textarea at bounding box center [333, 229] width 204 height 399
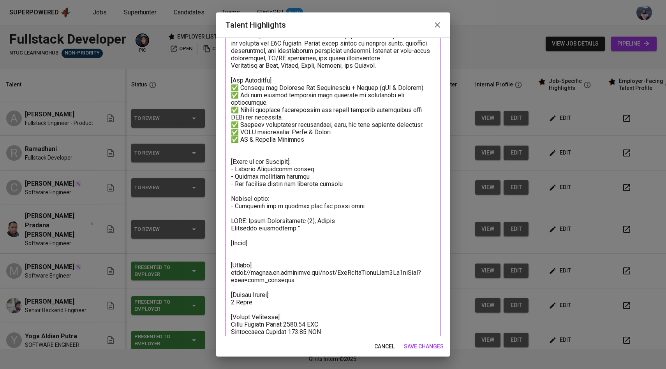
scroll to position [70, 0]
drag, startPoint x: 291, startPoint y: 230, endPoint x: 228, endPoint y: 199, distance: 69.8
click at [228, 199] on div "x Talent Highlights" at bounding box center [332, 218] width 215 height 414
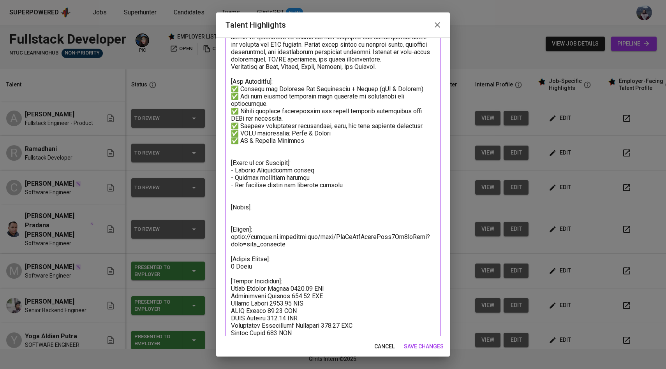
click at [250, 152] on textarea at bounding box center [333, 200] width 204 height 362
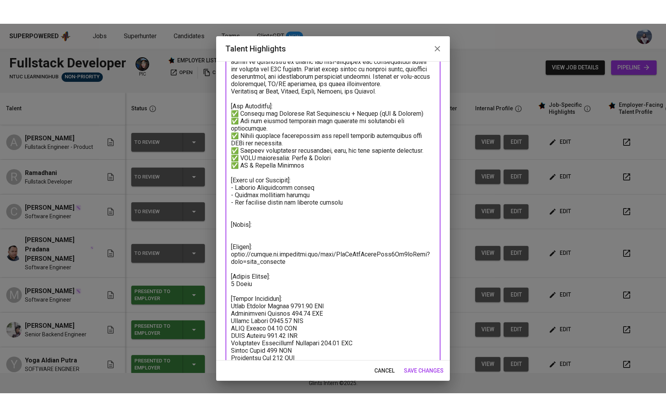
scroll to position [70, 0]
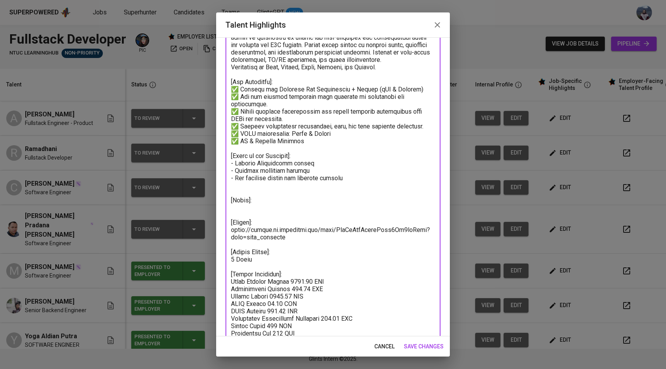
click at [250, 191] on textarea at bounding box center [333, 196] width 204 height 355
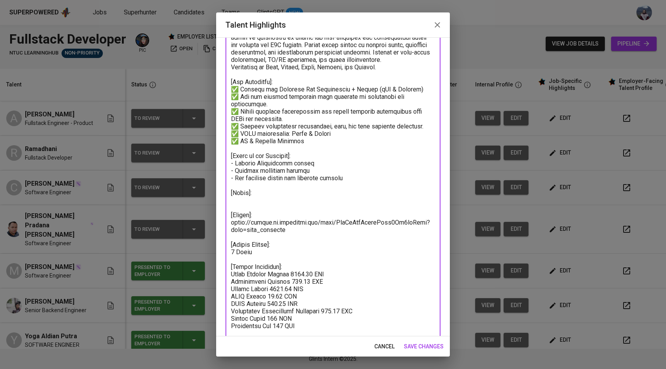
click at [348, 180] on textarea at bounding box center [333, 193] width 204 height 348
click at [301, 185] on textarea at bounding box center [333, 193] width 204 height 348
click at [364, 176] on textarea at bounding box center [333, 193] width 204 height 348
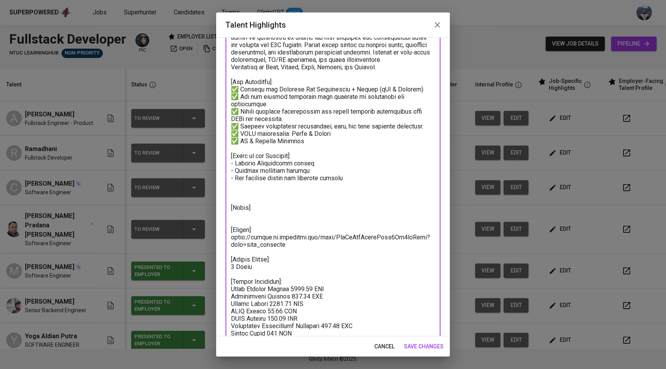
paste textarea "Personal Expense Tracker (AI Mobile App) Description: A mobile application that…"
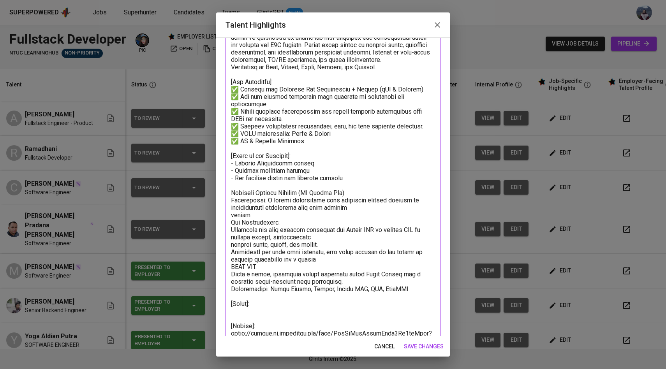
click at [232, 192] on textarea at bounding box center [333, 248] width 204 height 459
drag, startPoint x: 353, startPoint y: 178, endPoint x: 230, endPoint y: 165, distance: 122.9
click at [231, 165] on textarea at bounding box center [333, 248] width 204 height 459
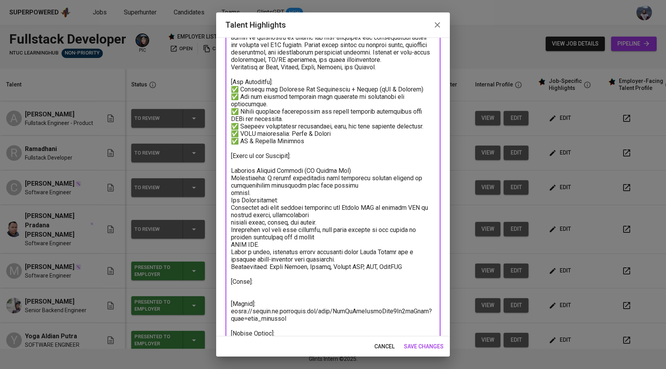
click at [230, 170] on div "x Talent Highlights" at bounding box center [332, 237] width 215 height 451
click at [231, 170] on textarea at bounding box center [333, 237] width 204 height 436
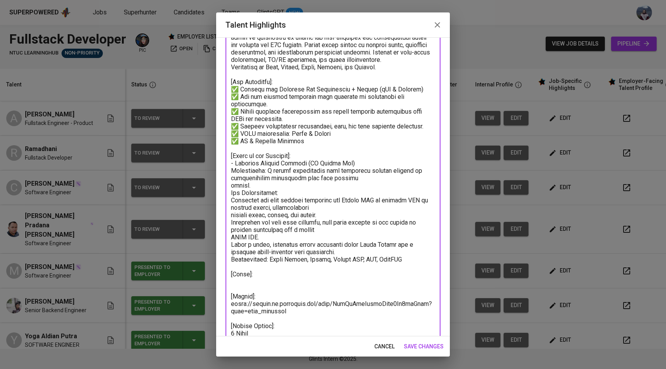
click at [232, 186] on textarea at bounding box center [333, 233] width 204 height 429
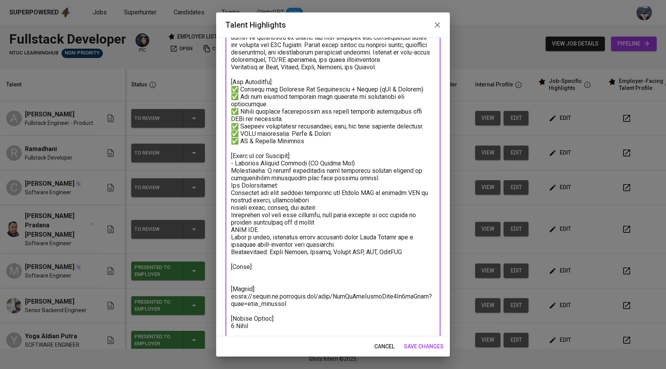
click at [232, 187] on textarea at bounding box center [333, 230] width 204 height 422
click at [232, 208] on textarea at bounding box center [333, 230] width 204 height 422
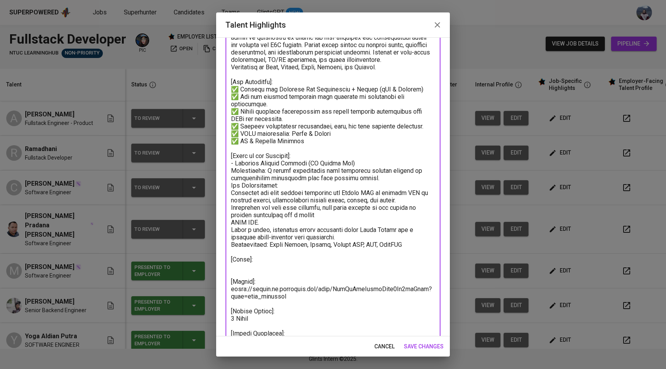
click at [231, 214] on textarea at bounding box center [333, 226] width 204 height 414
click at [232, 207] on textarea at bounding box center [333, 226] width 204 height 414
click at [232, 192] on textarea at bounding box center [333, 226] width 204 height 414
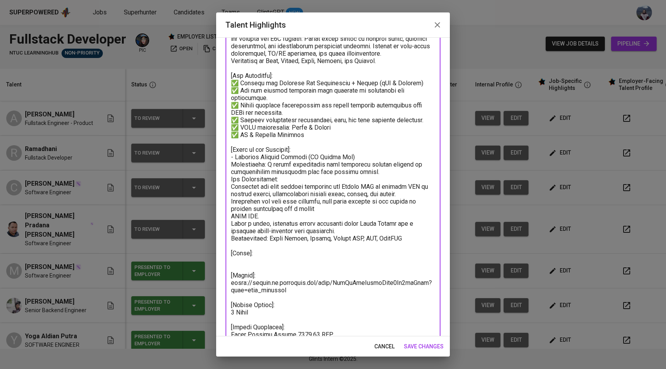
click at [232, 223] on textarea at bounding box center [333, 220] width 204 height 414
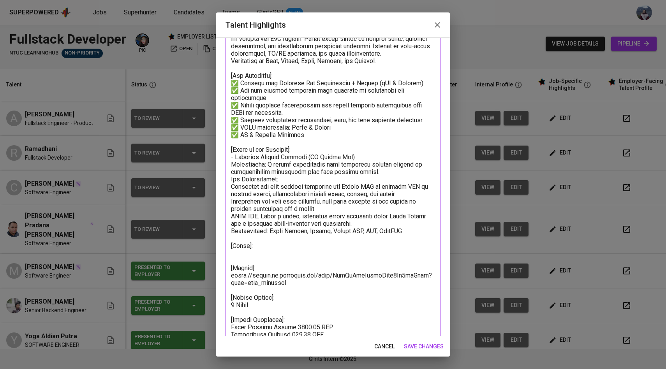
click at [231, 217] on textarea at bounding box center [333, 216] width 204 height 407
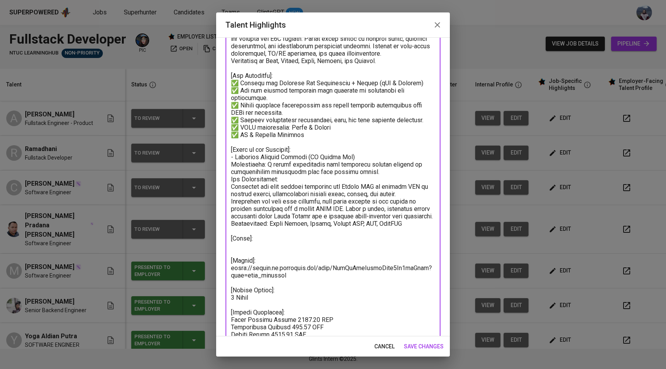
click at [231, 226] on textarea at bounding box center [333, 216] width 204 height 407
click at [231, 230] on textarea at bounding box center [333, 216] width 204 height 407
click at [295, 203] on textarea at bounding box center [333, 216] width 204 height 407
drag, startPoint x: 411, startPoint y: 230, endPoint x: 295, endPoint y: 209, distance: 117.8
click at [295, 209] on textarea at bounding box center [333, 216] width 204 height 407
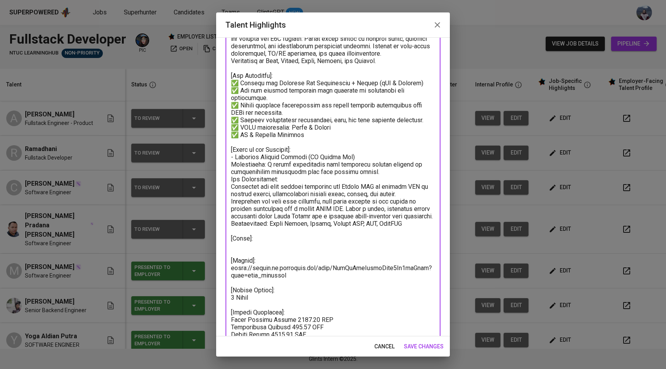
click at [295, 209] on textarea at bounding box center [333, 216] width 204 height 407
drag, startPoint x: 270, startPoint y: 223, endPoint x: 230, endPoint y: 178, distance: 60.4
click at [230, 178] on div "x Talent Highlights" at bounding box center [332, 215] width 215 height 421
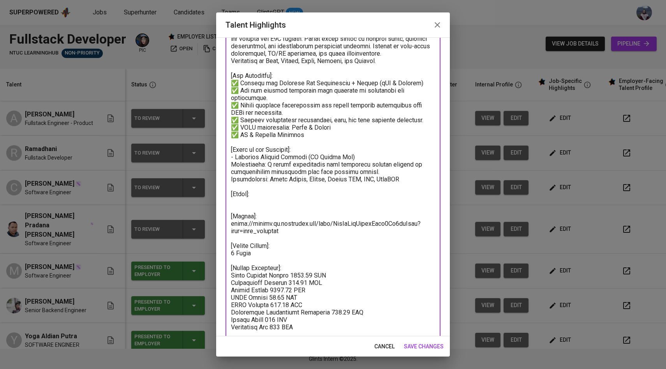
click at [418, 181] on textarea at bounding box center [333, 190] width 204 height 355
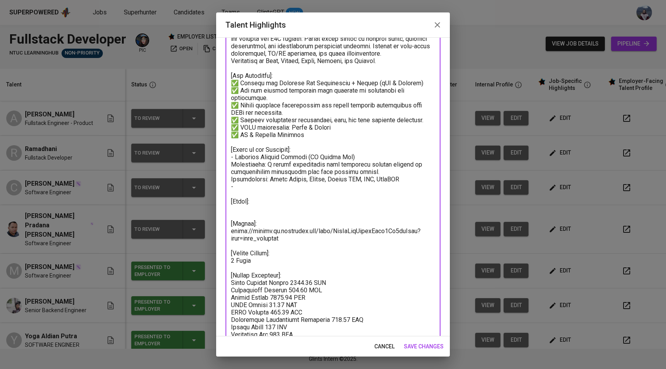
paste textarea "Eternami (AI Healthcare App)"
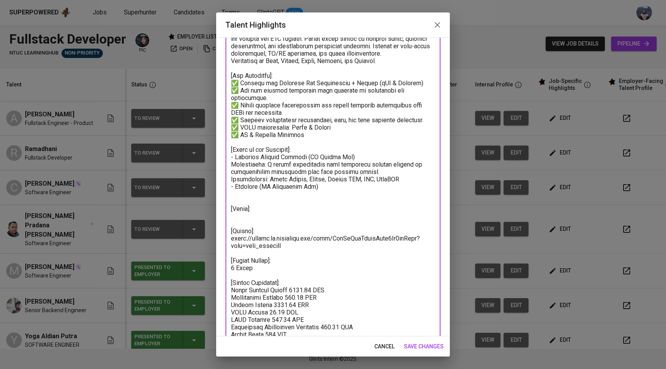
paste textarea "Description: A full-featured healthcare application enhanced with an AI-powered…"
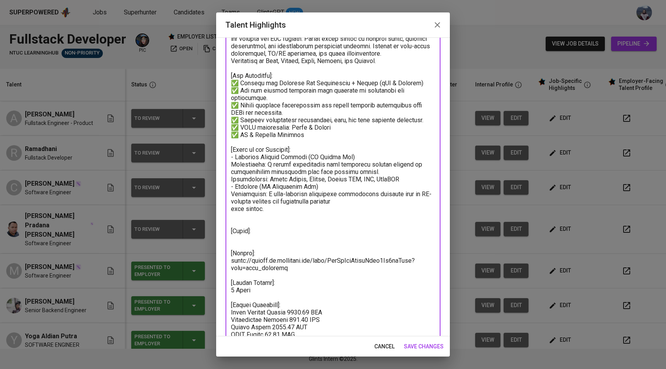
paste textarea "Technologies: React Native, Gemini LLM, Native Modules, Firebase, REST APIs"
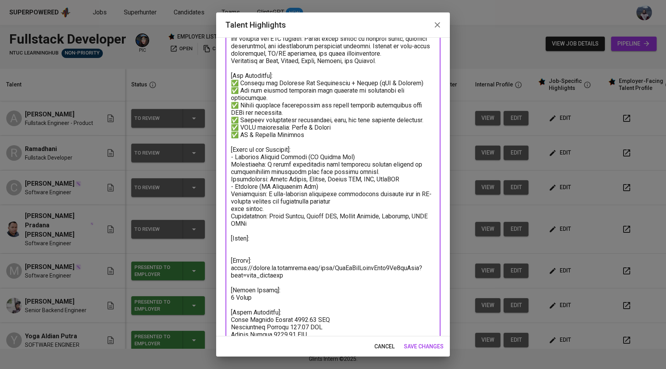
click at [232, 208] on textarea at bounding box center [333, 212] width 204 height 399
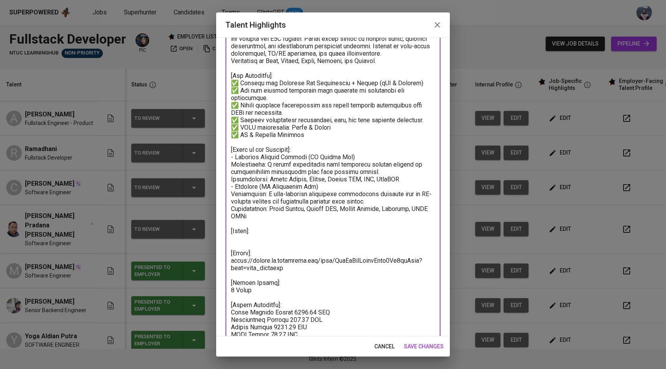
click at [281, 216] on textarea at bounding box center [333, 209] width 204 height 392
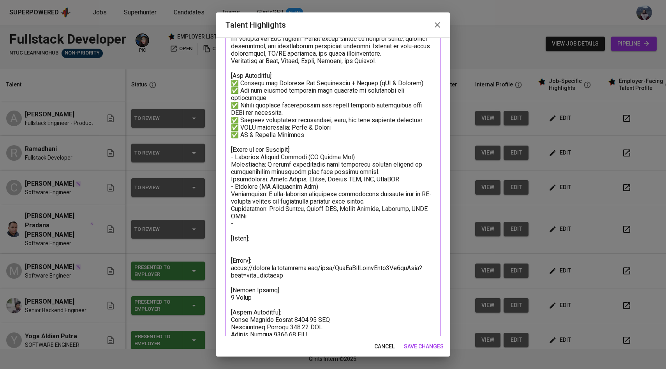
paste textarea "DPUSTAKA (Full Stack)"
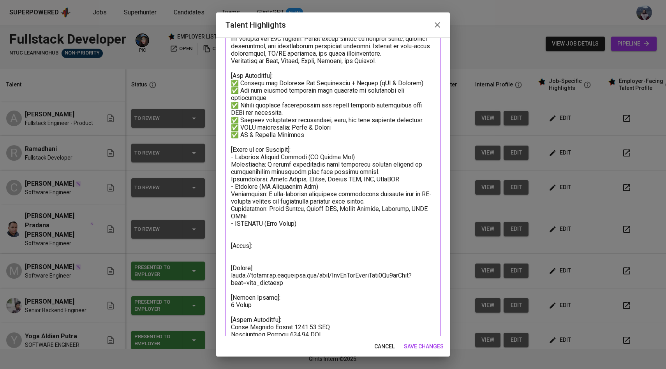
paste textarea "Description: A comprehensive digital reading platform built with React Native E…"
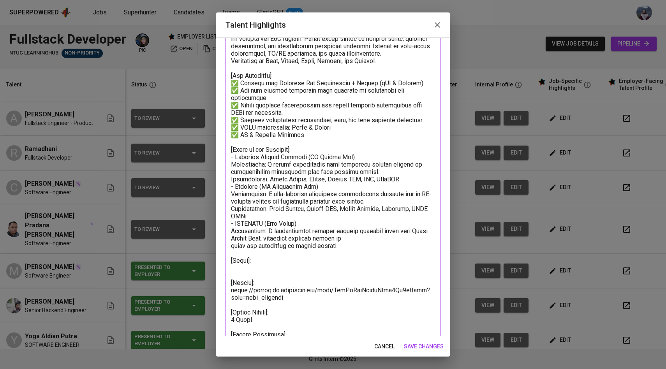
click at [232, 245] on textarea at bounding box center [333, 224] width 204 height 422
click at [255, 247] on textarea at bounding box center [333, 224] width 204 height 422
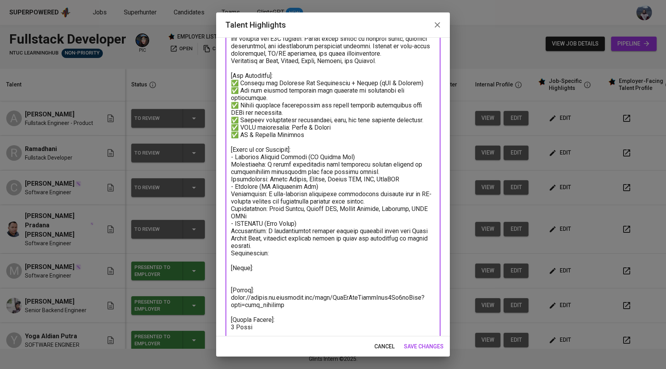
paste textarea "React Native Expo, Firebase, REST APIs, Node.js, Figma, NativeWind"
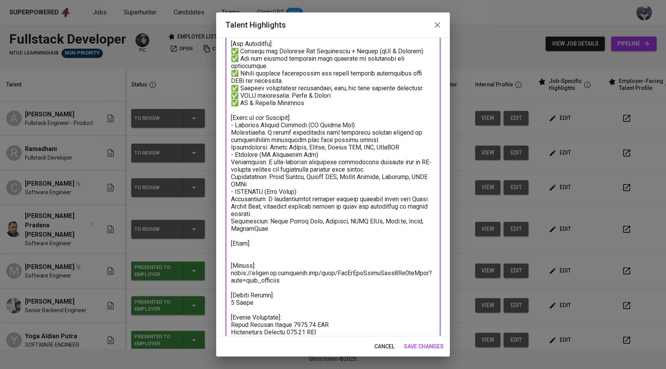
scroll to position [109, 0]
click at [243, 251] on textarea at bounding box center [333, 198] width 204 height 436
paste textarea "AI / Machine Learning: LLM Integration (Gemini), Image Recognition, OCR Program…"
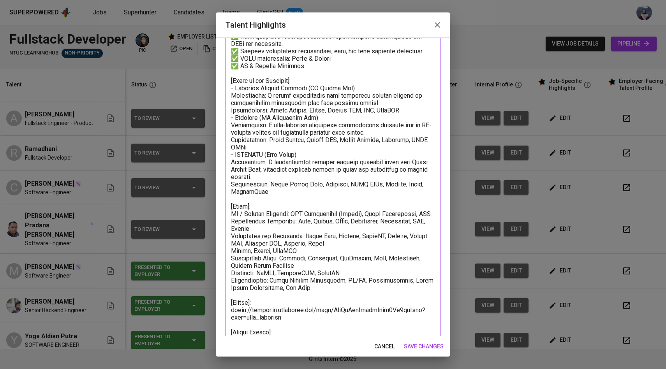
scroll to position [145, 0]
click at [231, 214] on textarea at bounding box center [333, 199] width 204 height 510
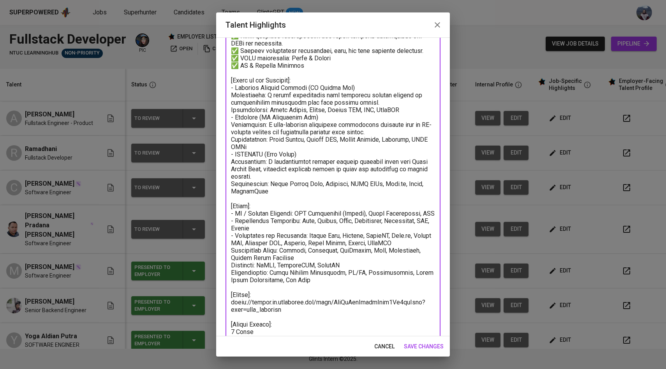
click at [233, 257] on textarea at bounding box center [333, 199] width 204 height 510
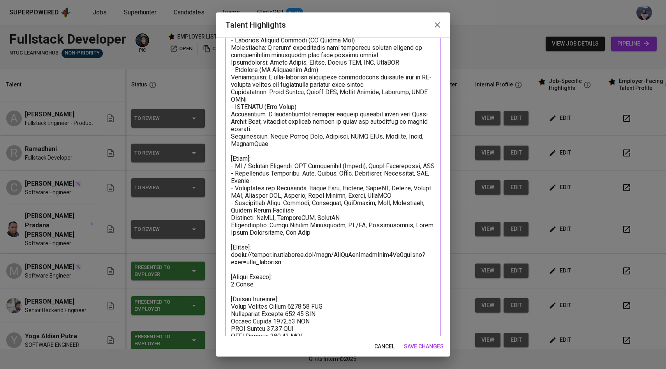
scroll to position [211, 0]
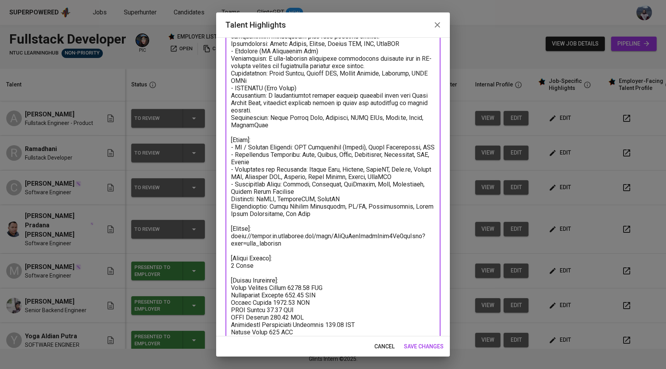
click at [232, 203] on textarea at bounding box center [333, 132] width 204 height 510
click at [232, 214] on textarea at bounding box center [333, 132] width 204 height 510
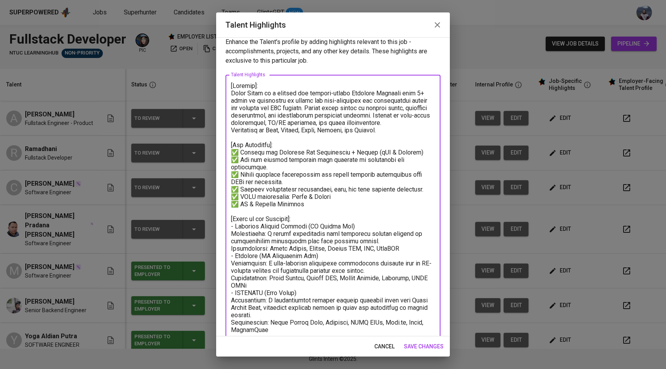
scroll to position [0, 0]
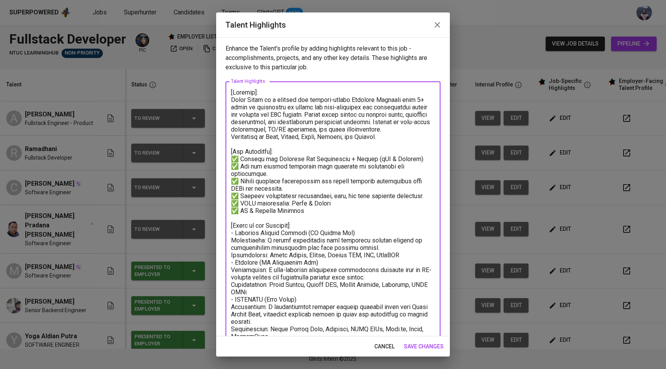
drag, startPoint x: 381, startPoint y: 138, endPoint x: 213, endPoint y: 88, distance: 174.7
click at [213, 88] on div "Talent Highlights Enhance the Talent's profile by adding highlights relevant to…" at bounding box center [333, 184] width 666 height 369
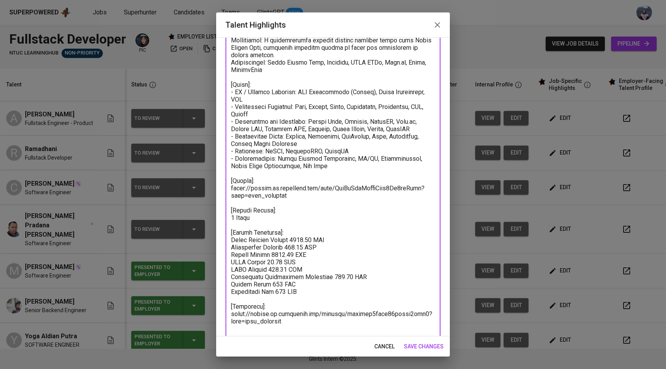
scroll to position [217, 0]
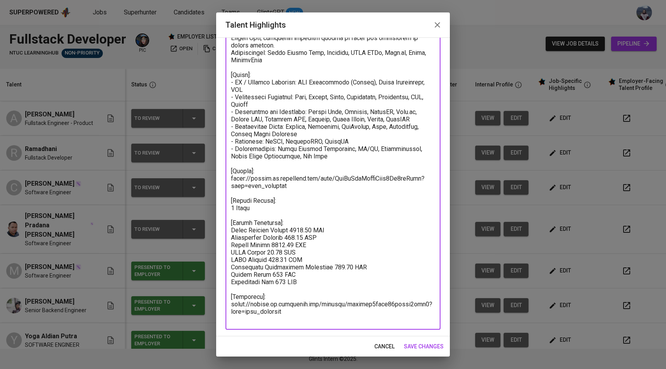
type textarea "[Lor Ipsumdolo]: ✅ Sitamet con Adipisci Eli Seddoeiusmo + Tempor (iNC & Utlabor…"
click at [412, 345] on span "save changes" at bounding box center [424, 347] width 40 height 10
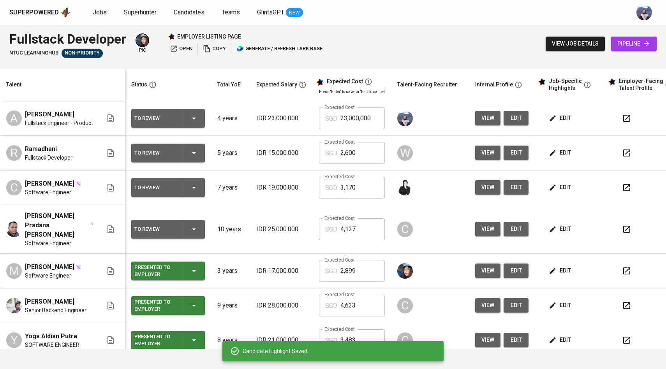
click at [622, 122] on icon "button" at bounding box center [626, 118] width 9 height 9
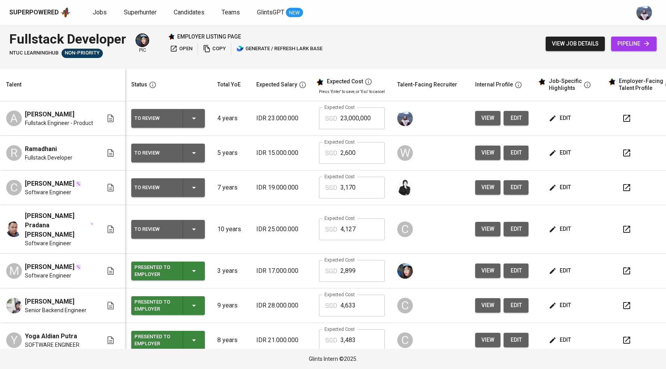
click at [189, 121] on icon "button" at bounding box center [193, 118] width 9 height 9
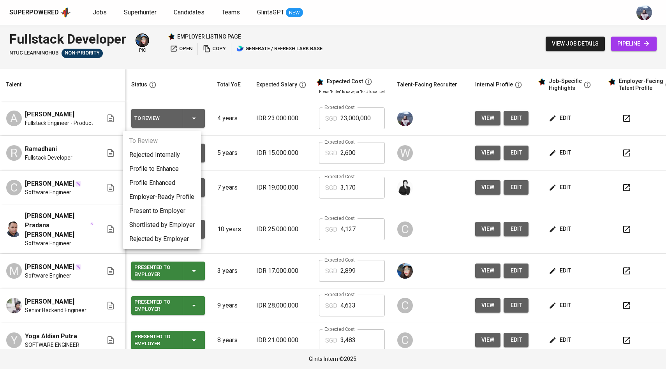
click at [153, 195] on li "Employer-Ready Profile" at bounding box center [162, 197] width 78 height 14
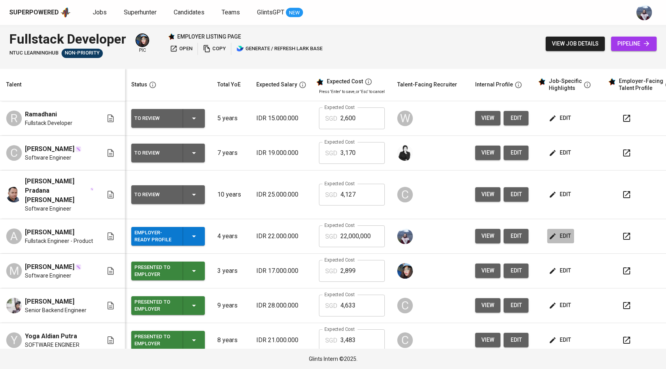
click at [558, 233] on span "edit" at bounding box center [560, 236] width 21 height 10
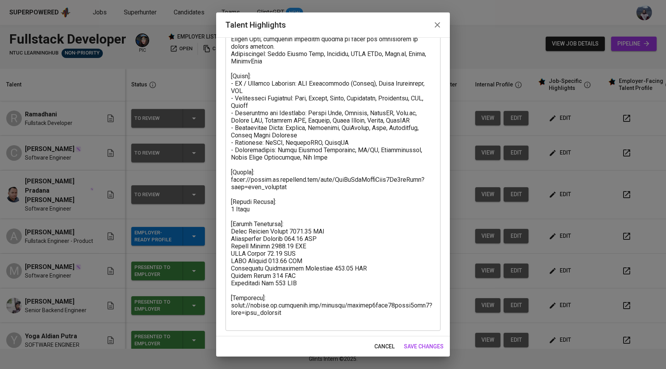
scroll to position [217, 0]
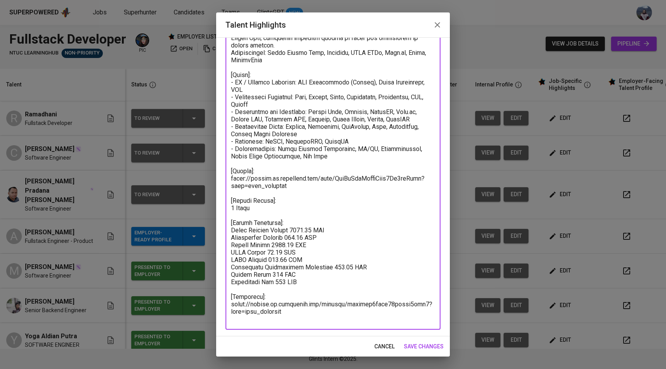
drag, startPoint x: 289, startPoint y: 230, endPoint x: 310, endPoint y: 231, distance: 21.1
click at [310, 231] on textarea at bounding box center [333, 97] width 204 height 451
click at [431, 346] on span "save changes" at bounding box center [424, 347] width 40 height 10
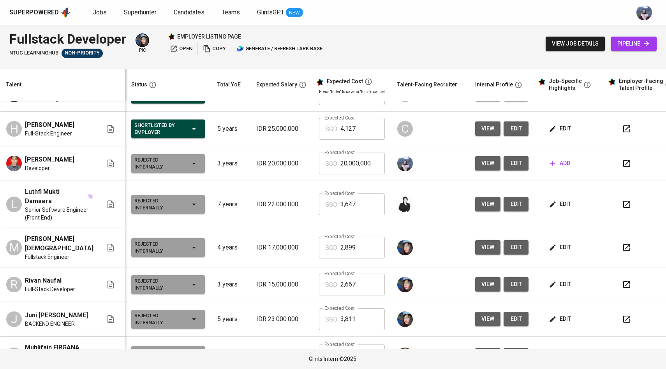
scroll to position [380, 0]
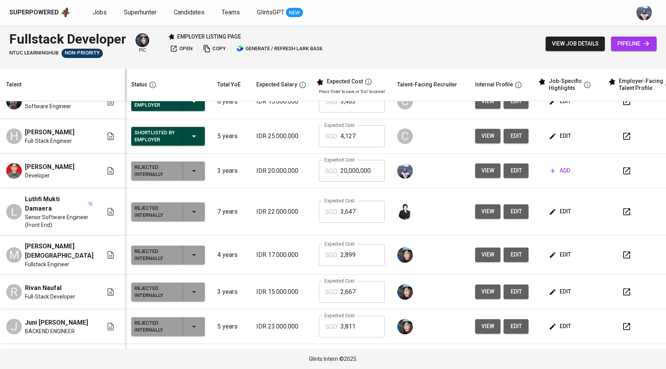
click at [550, 211] on icon "button" at bounding box center [553, 212] width 6 height 6
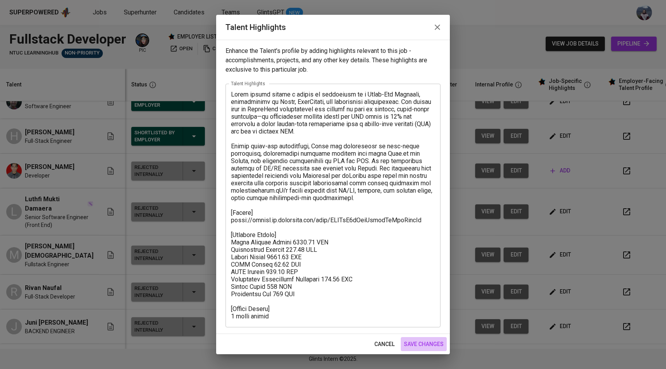
click at [412, 346] on span "save changes" at bounding box center [424, 344] width 40 height 10
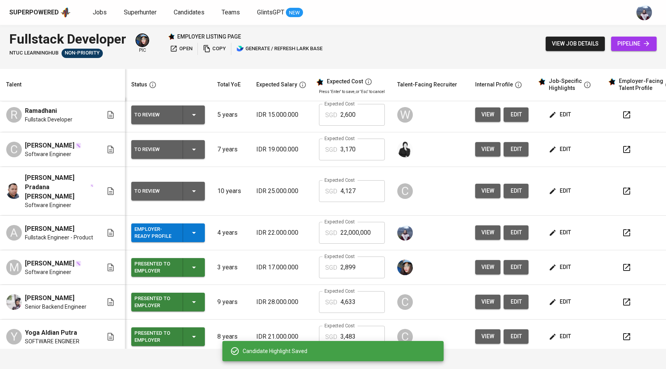
scroll to position [0, 0]
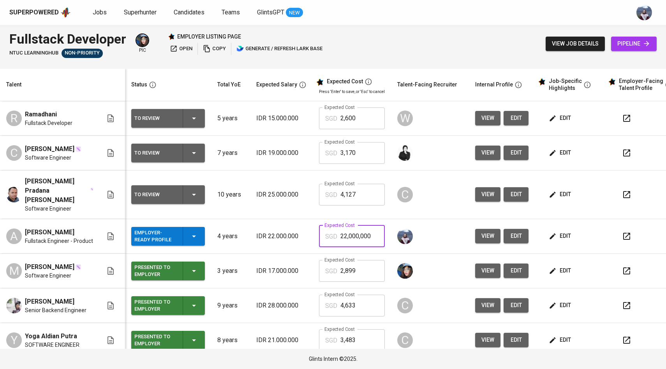
drag, startPoint x: 362, startPoint y: 227, endPoint x: 308, endPoint y: 227, distance: 54.1
click at [313, 227] on td "Expected Cost SGD 22,000,000 Expected Cost" at bounding box center [352, 236] width 78 height 35
paste input "364,726"
type input "3,647"
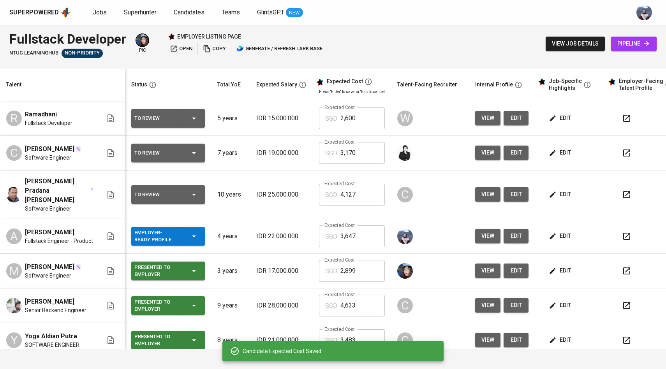
click at [555, 235] on button "edit" at bounding box center [560, 236] width 27 height 14
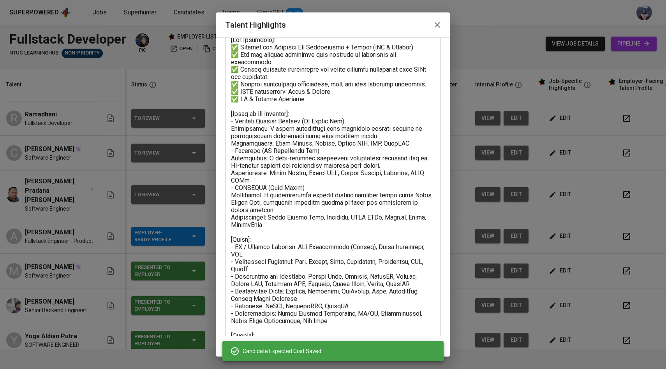
scroll to position [71, 0]
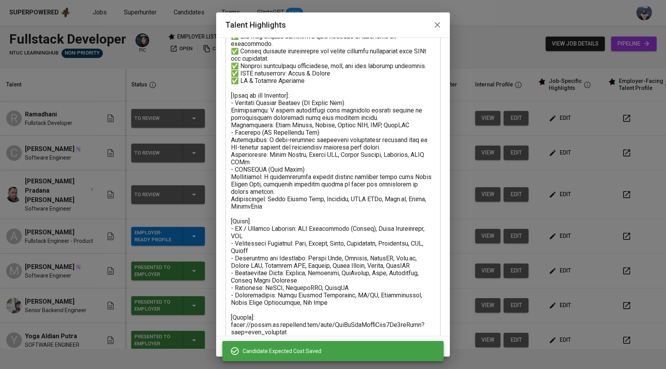
click at [438, 23] on icon "button" at bounding box center [436, 24] width 5 height 5
